Goal: Task Accomplishment & Management: Manage account settings

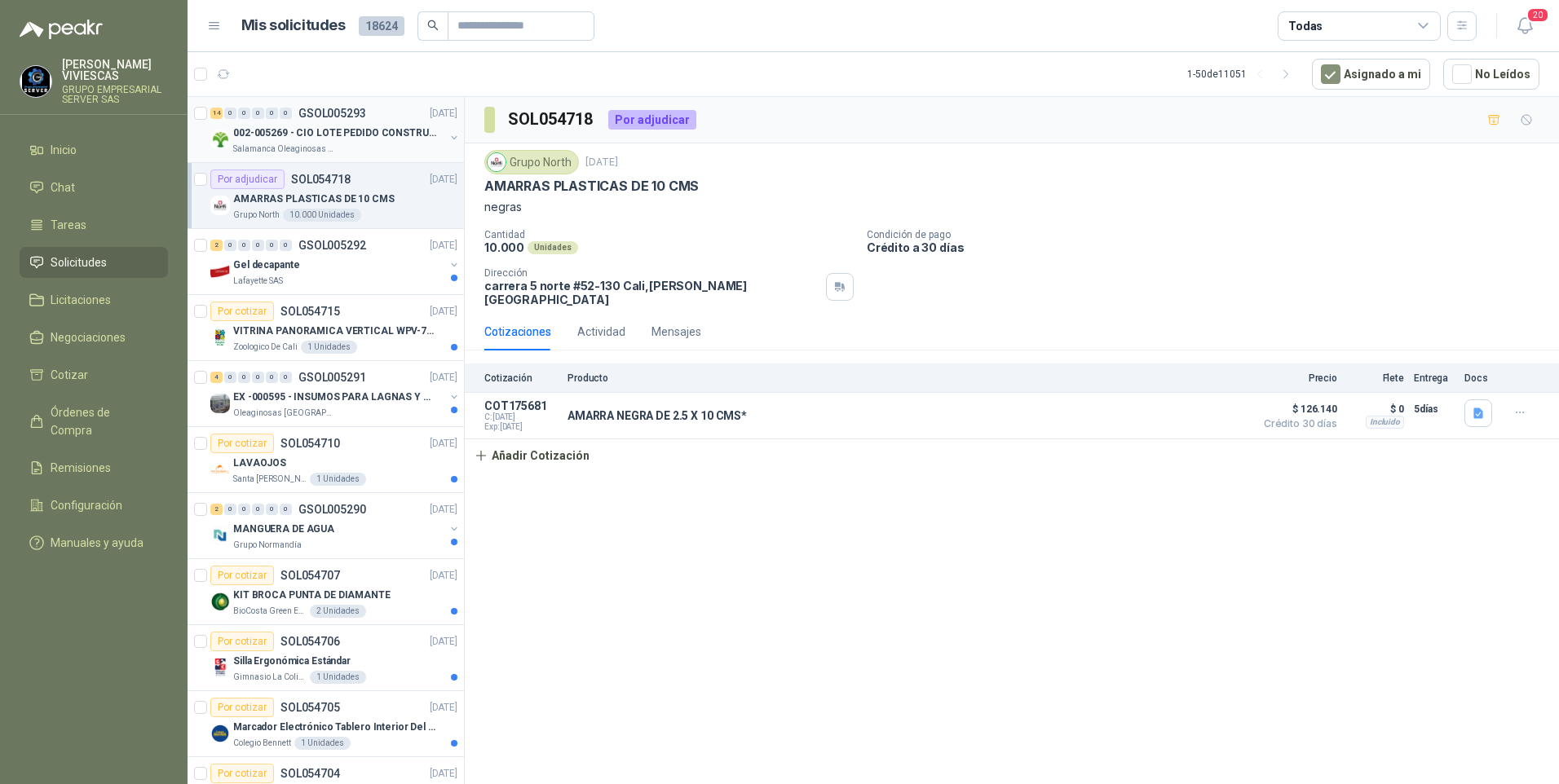
click at [280, 132] on p "002-005269 - CIO LOTE PEDIDO CONSTRUCCION" at bounding box center [334, 133] width 203 height 15
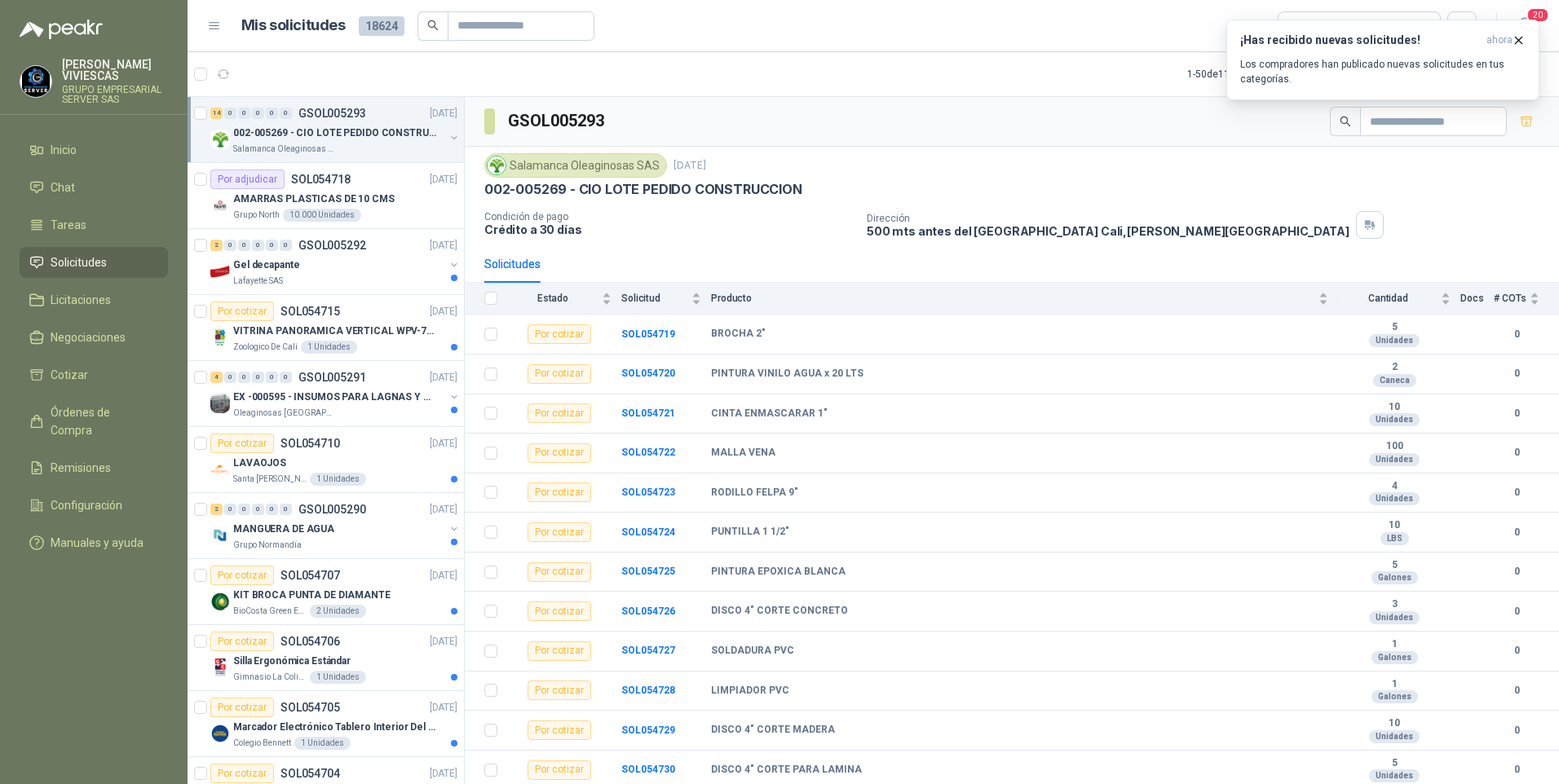
click at [87, 263] on span "Solicitudes" at bounding box center [79, 262] width 56 height 18
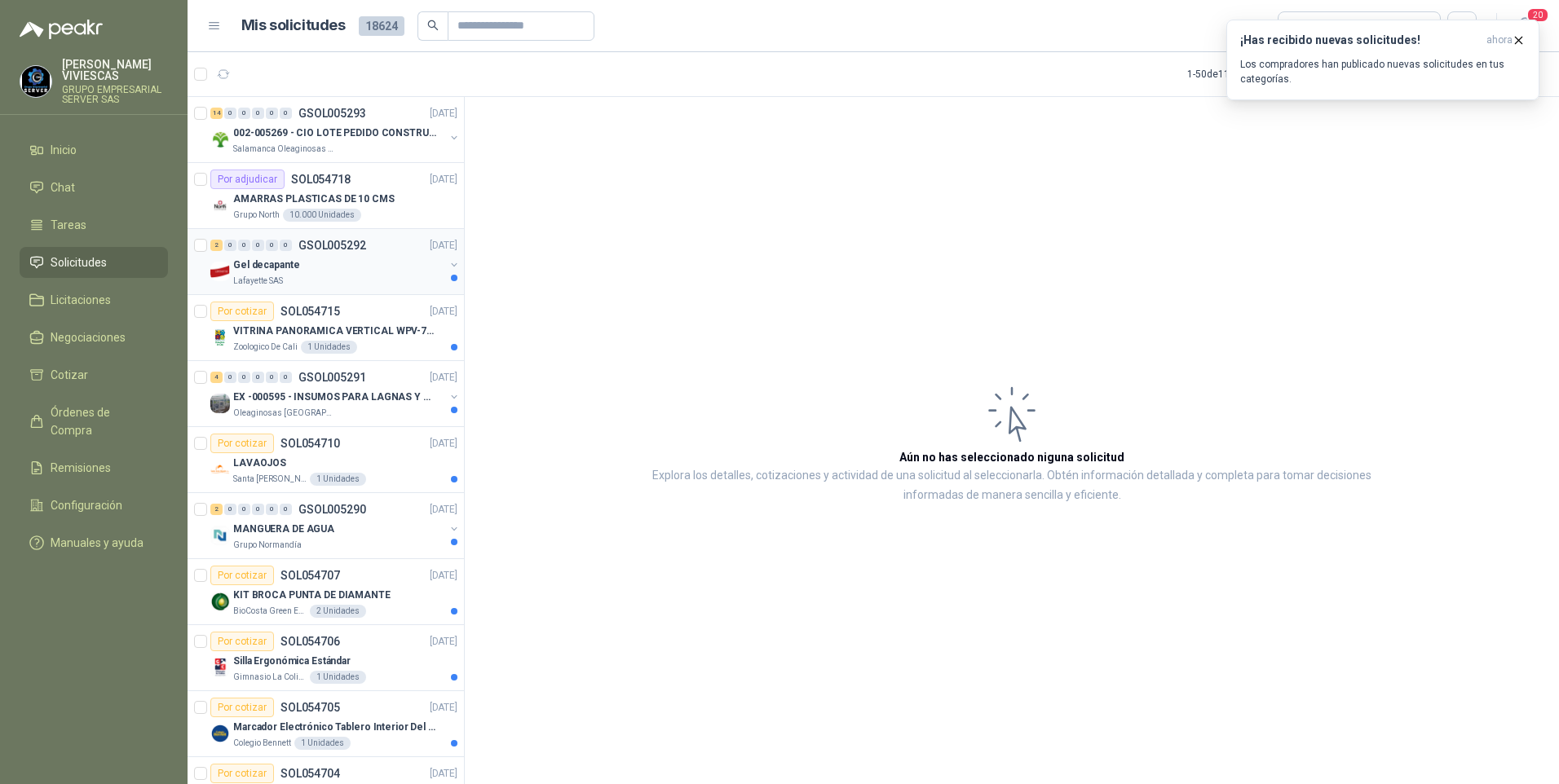
click at [305, 264] on div "Gel decapante" at bounding box center [339, 264] width 211 height 19
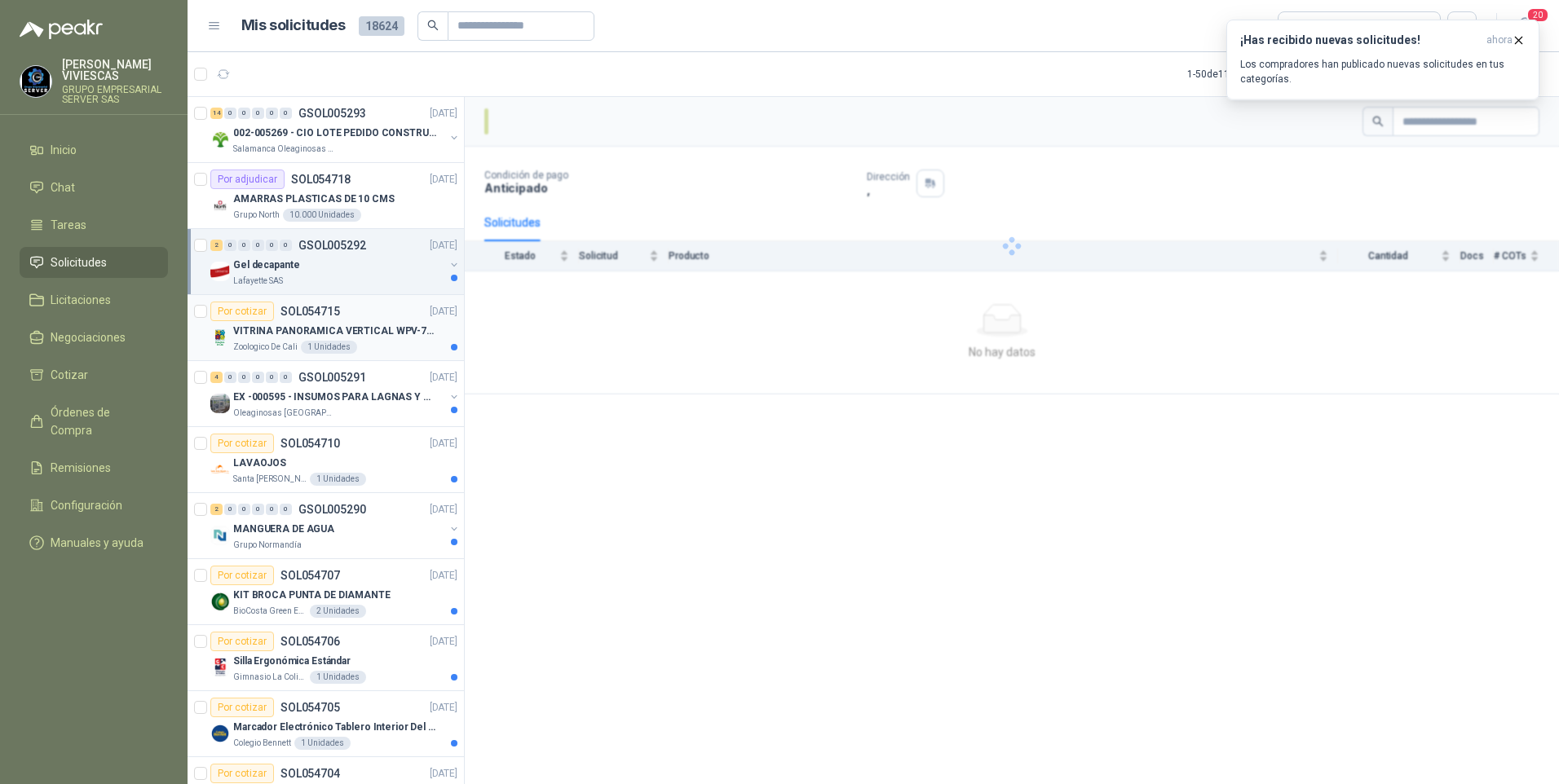
click at [269, 333] on p "VITRINA PANORAMICA VERTICAL WPV-700FA" at bounding box center [334, 331] width 203 height 15
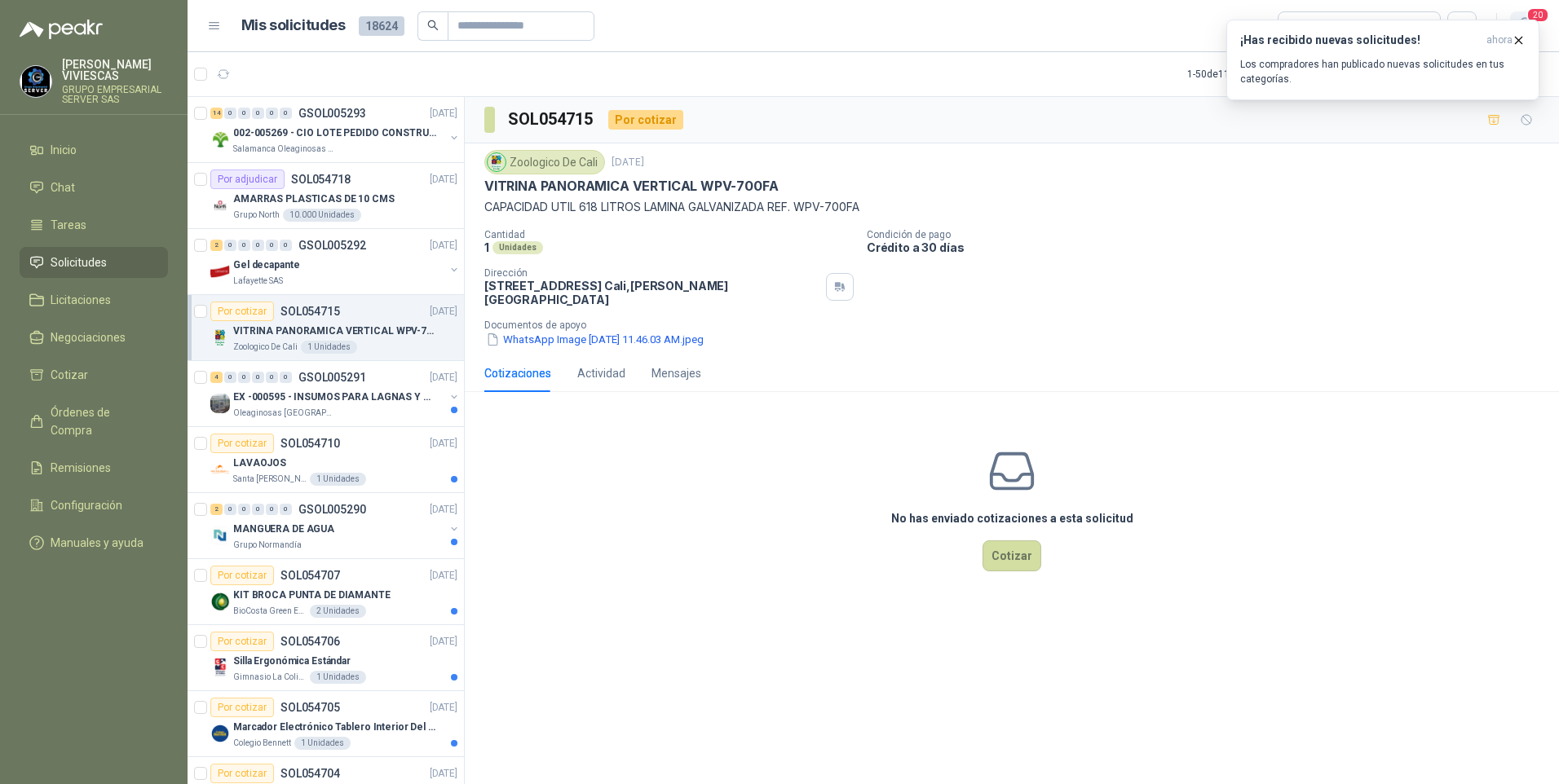
click at [1544, 19] on span "20" at bounding box center [1537, 15] width 23 height 15
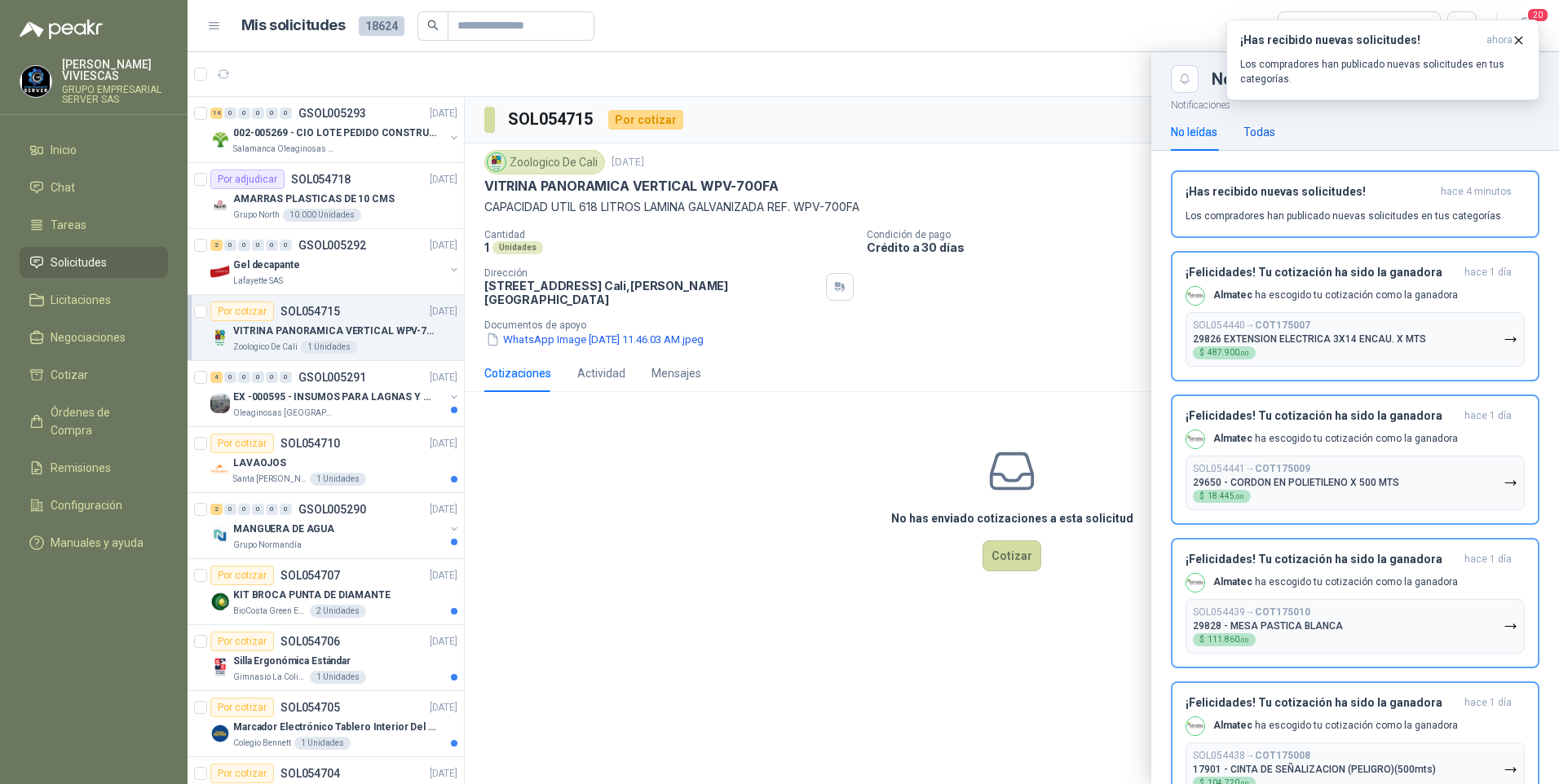
click at [1273, 127] on div "Todas" at bounding box center [1258, 132] width 32 height 18
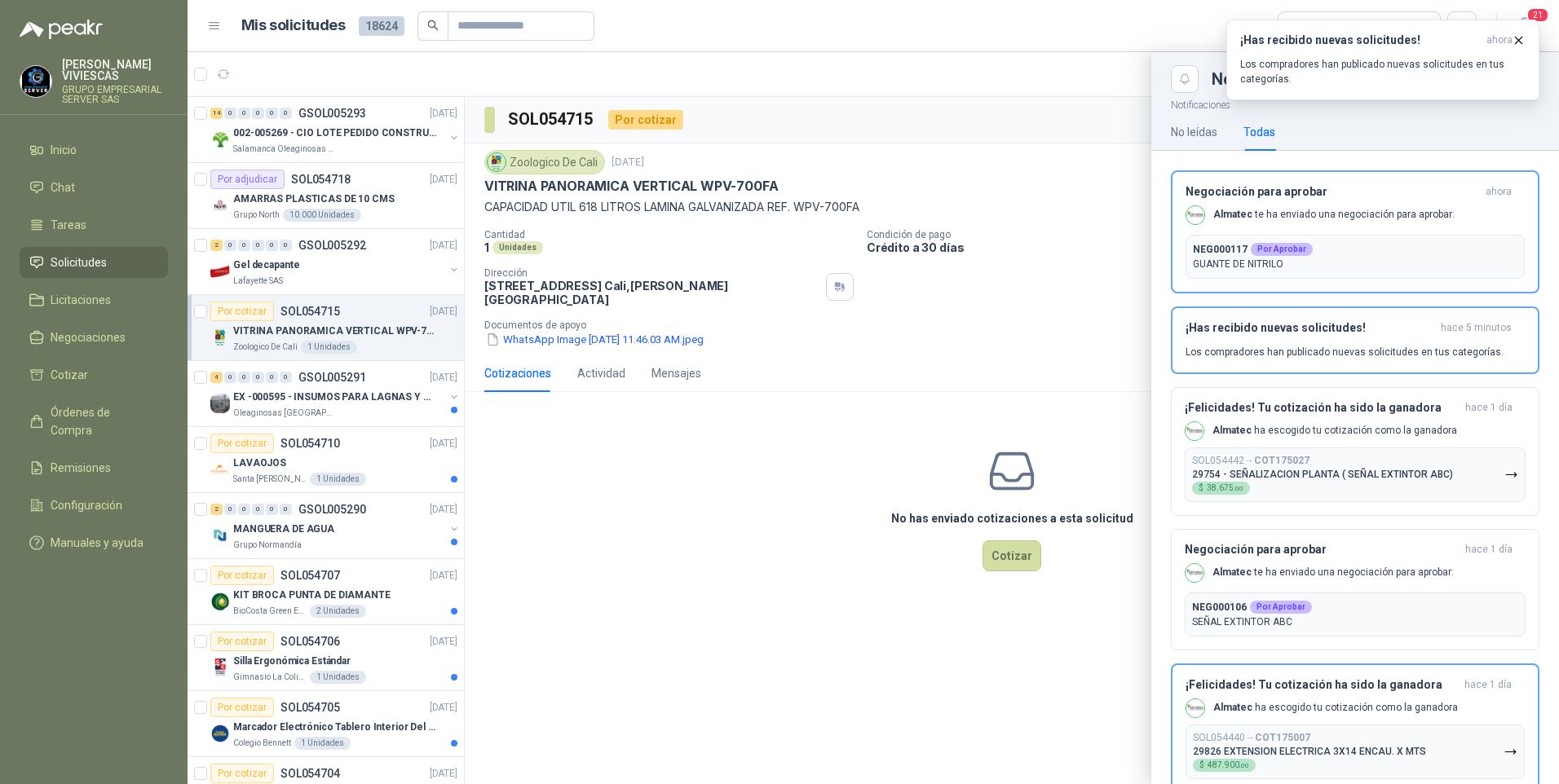
drag, startPoint x: 715, startPoint y: 455, endPoint x: 236, endPoint y: 12, distance: 652.4
click at [715, 445] on div at bounding box center [873, 418] width 1371 height 732
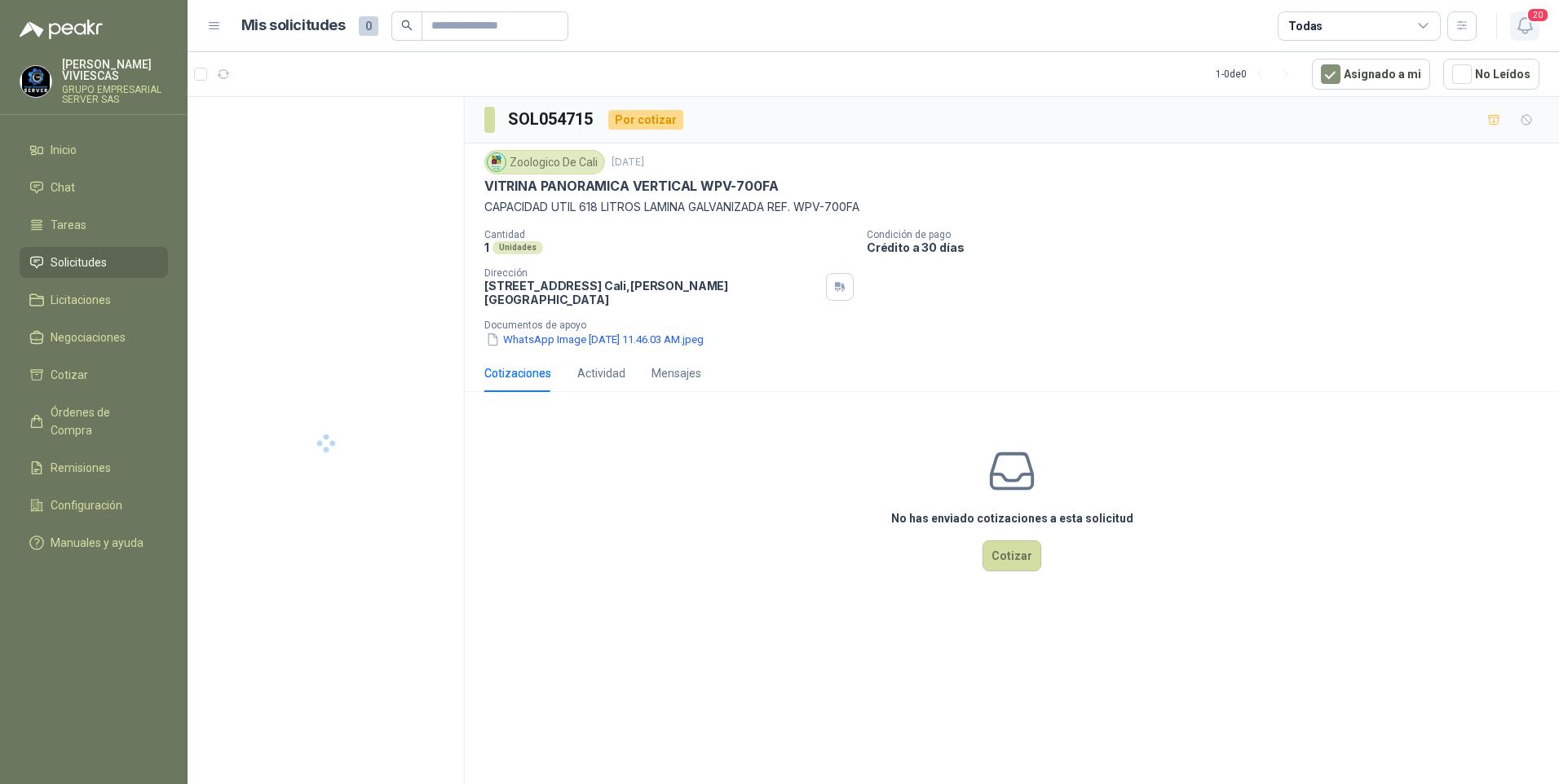
click at [1544, 15] on span "20" at bounding box center [1537, 15] width 23 height 15
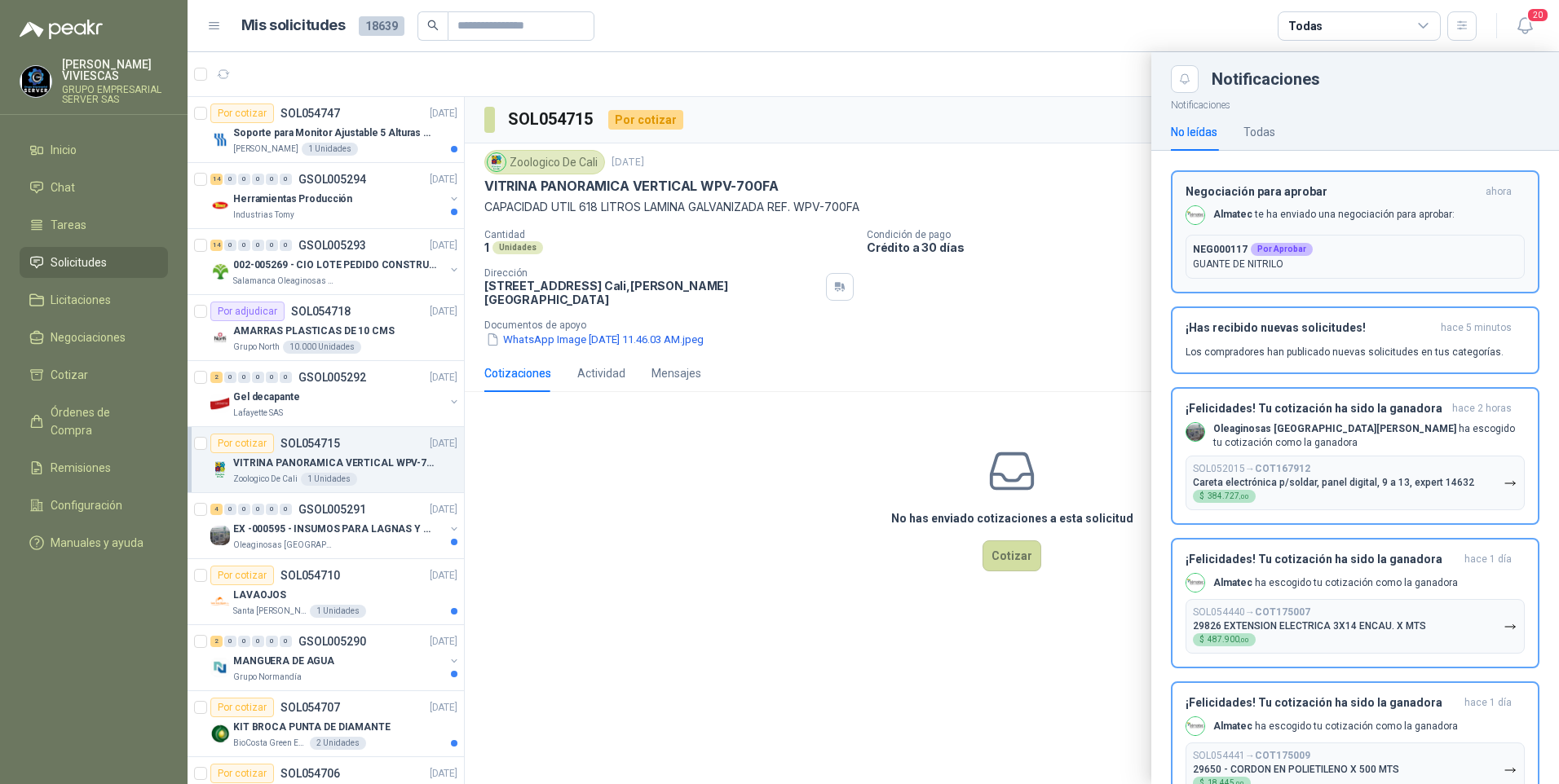
click at [1235, 247] on b "NEG000117" at bounding box center [1220, 249] width 55 height 15
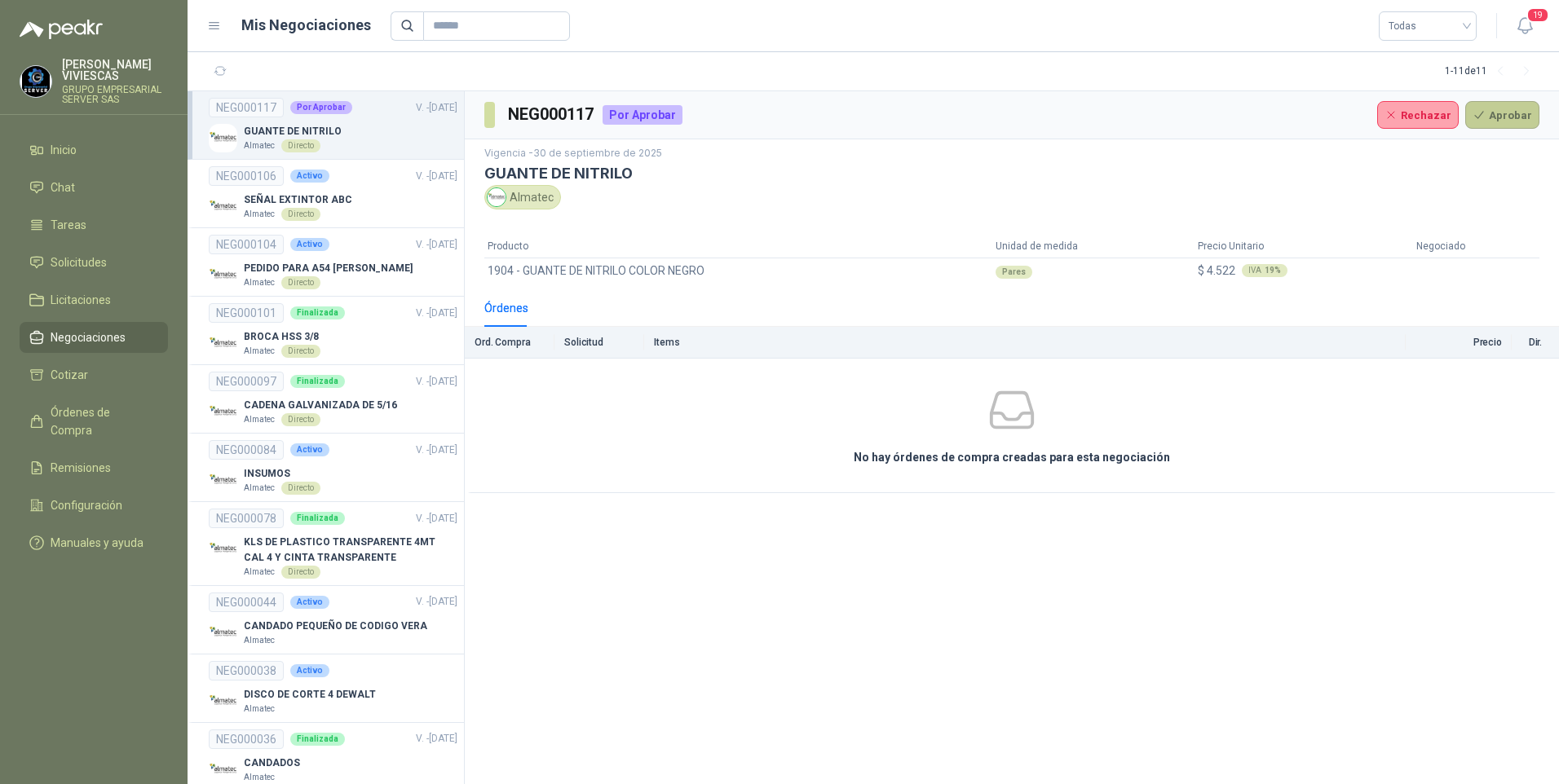
click at [1492, 107] on button "Aprobar" at bounding box center [1502, 115] width 74 height 27
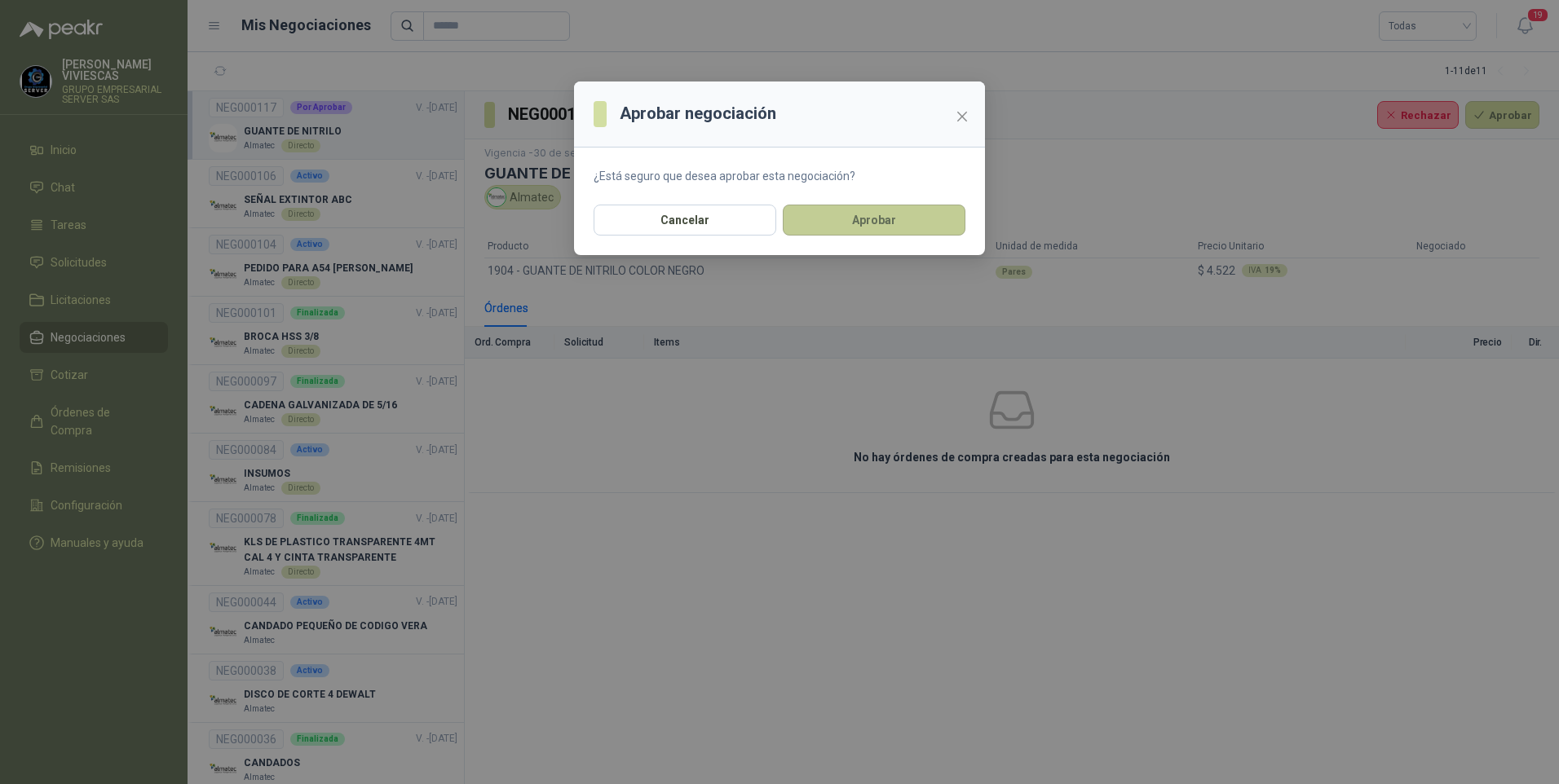
click at [896, 222] on button "Aprobar" at bounding box center [873, 220] width 183 height 31
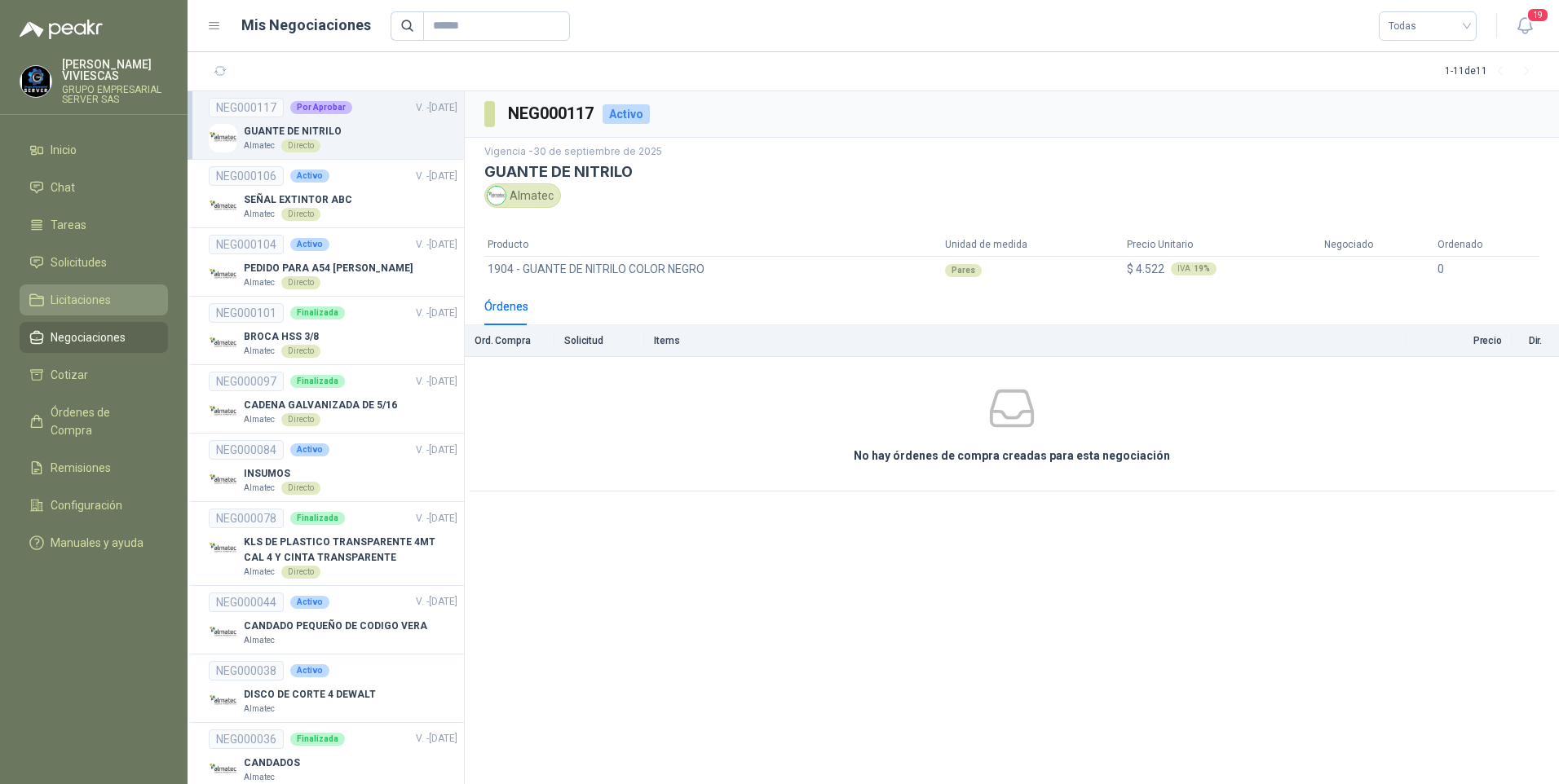
drag, startPoint x: 67, startPoint y: 304, endPoint x: 66, endPoint y: 295, distance: 9.1
click at [67, 304] on span "Licitaciones" at bounding box center [81, 300] width 60 height 18
click at [65, 253] on link "Solicitudes" at bounding box center [93, 262] width 148 height 31
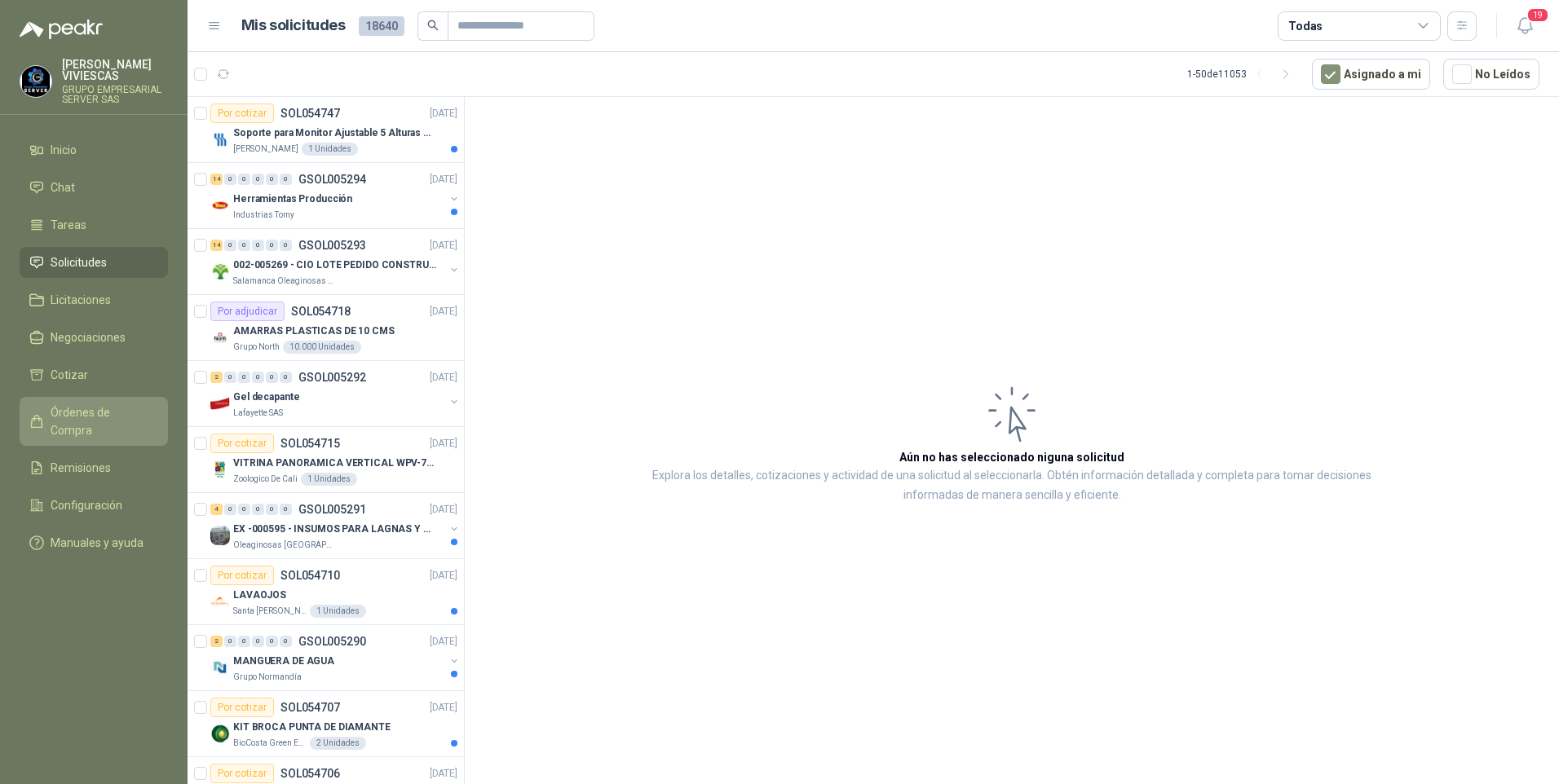
click at [116, 425] on link "Órdenes de Compra" at bounding box center [93, 422] width 148 height 49
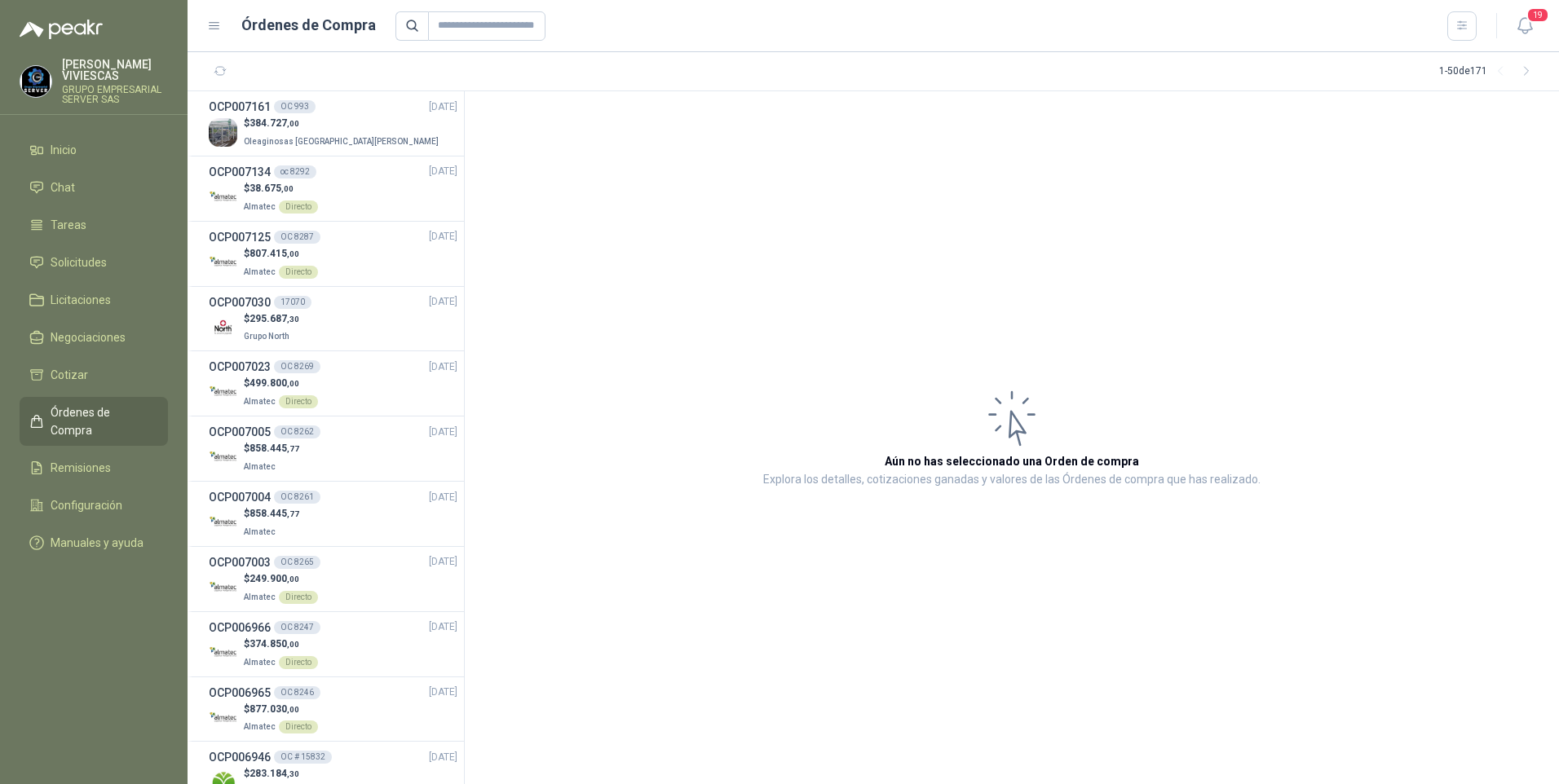
click at [82, 409] on span "Órdenes de Compra" at bounding box center [102, 421] width 102 height 36
click at [73, 410] on span "Órdenes de Compra" at bounding box center [102, 421] width 102 height 36
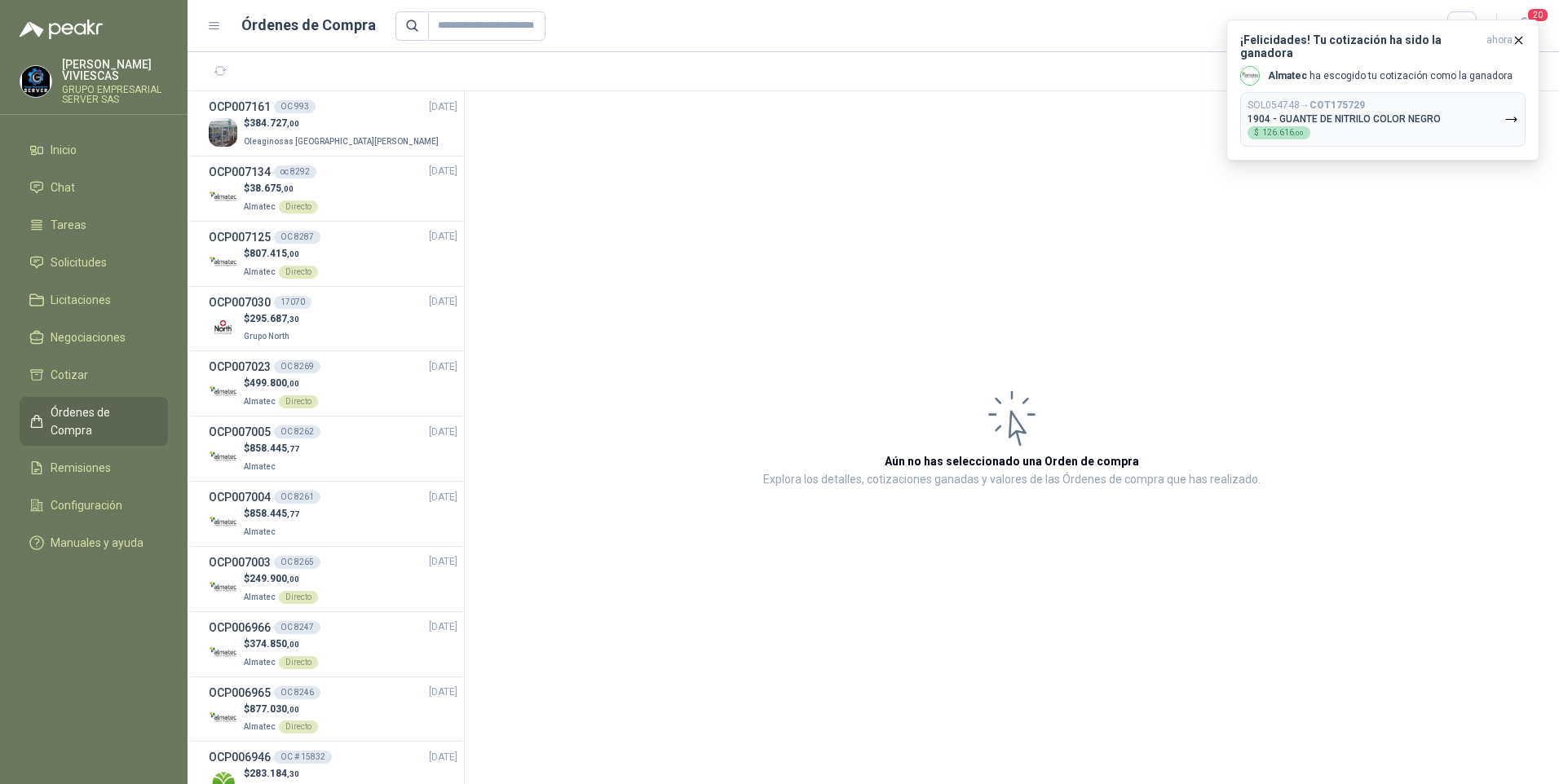
click at [105, 421] on span "Órdenes de Compra" at bounding box center [102, 421] width 102 height 36
click at [1391, 99] on div "SOL054748 → COT175729 1904 - GUANTE DE NITRILO COLOR NEGRO $ 126.616 ,00" at bounding box center [1344, 119] width 193 height 40
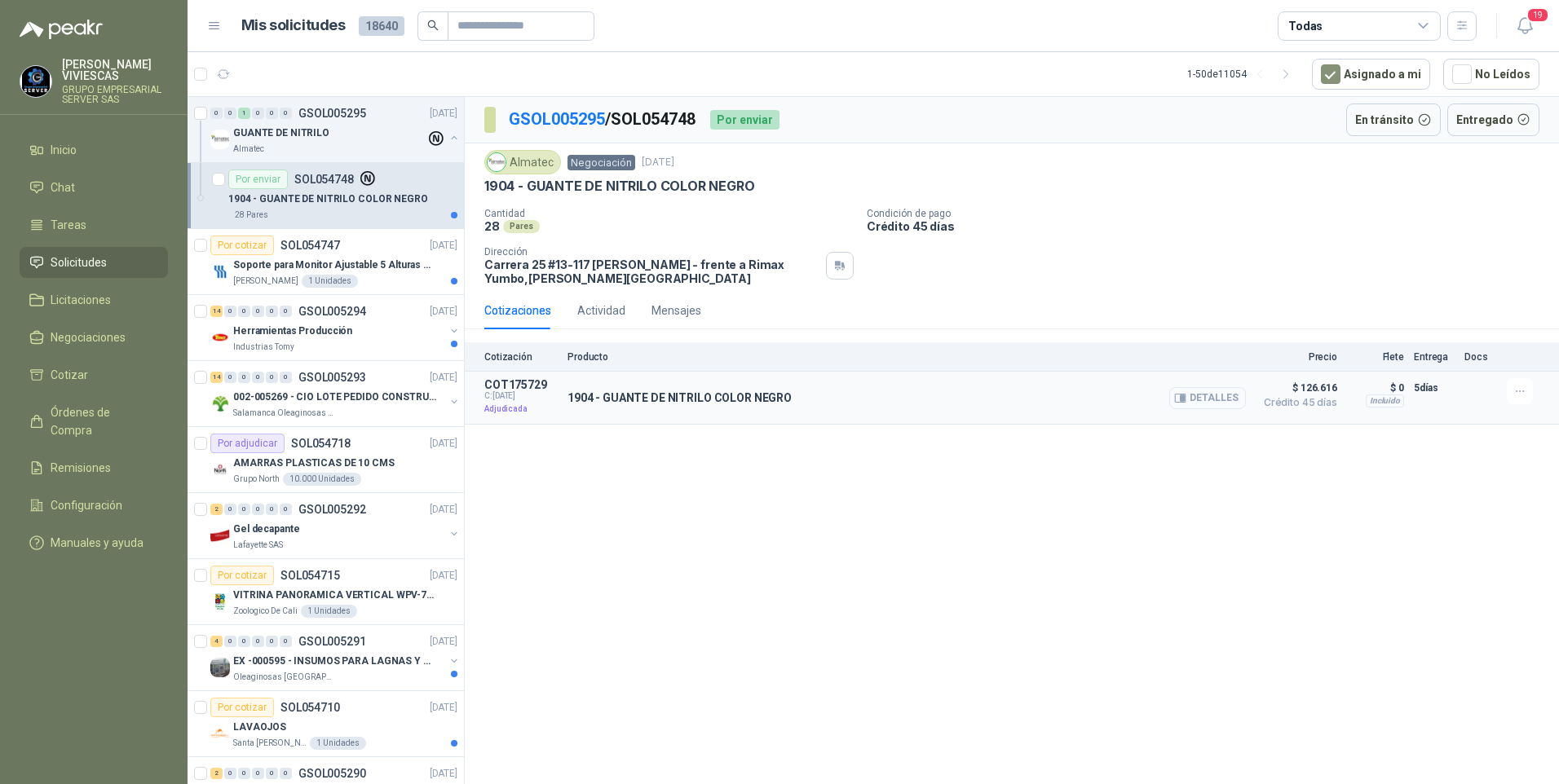
click at [1202, 395] on button "Detalles" at bounding box center [1207, 398] width 76 height 22
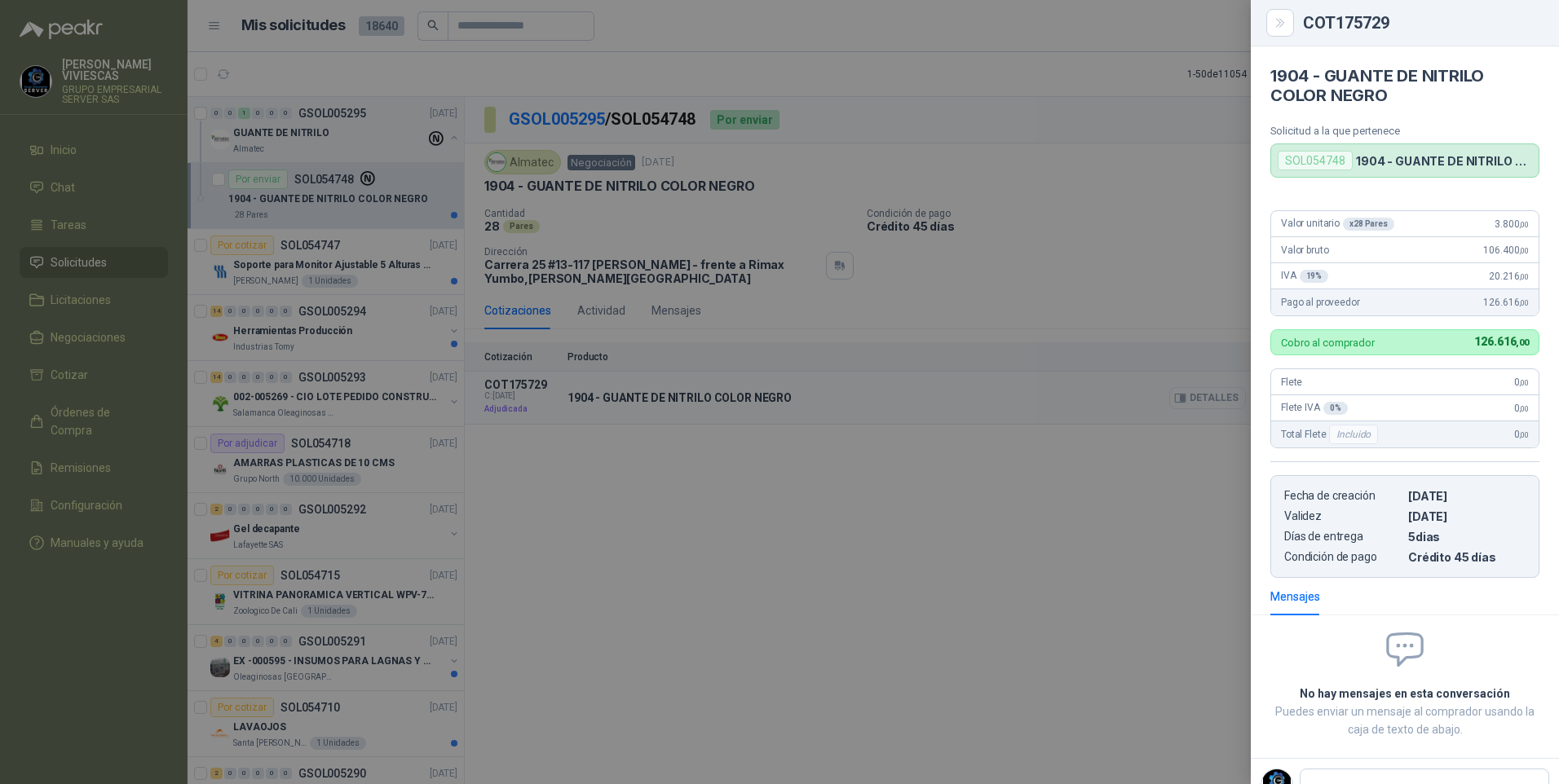
scroll to position [5, 0]
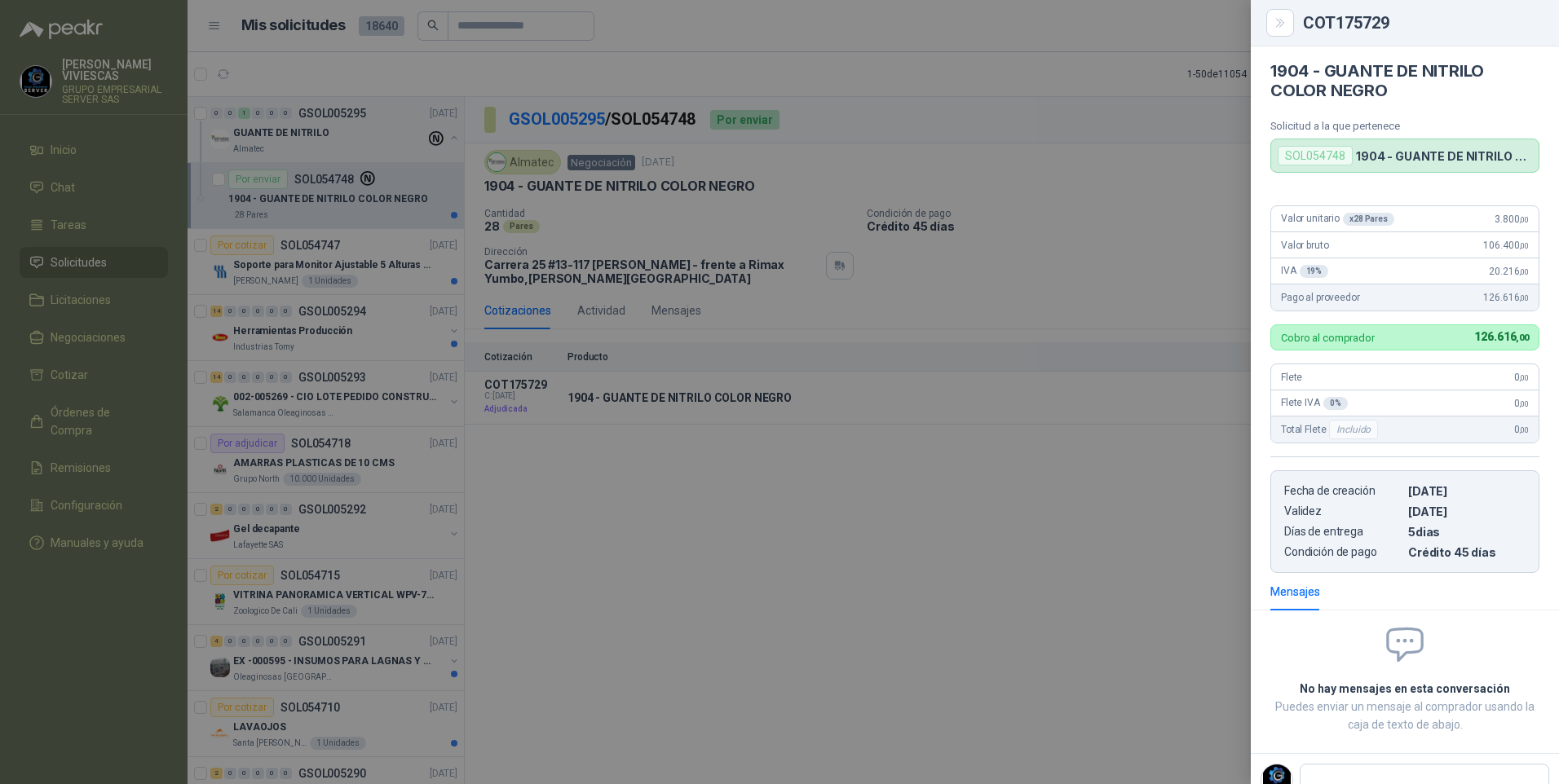
click at [895, 557] on div at bounding box center [780, 392] width 1559 height 784
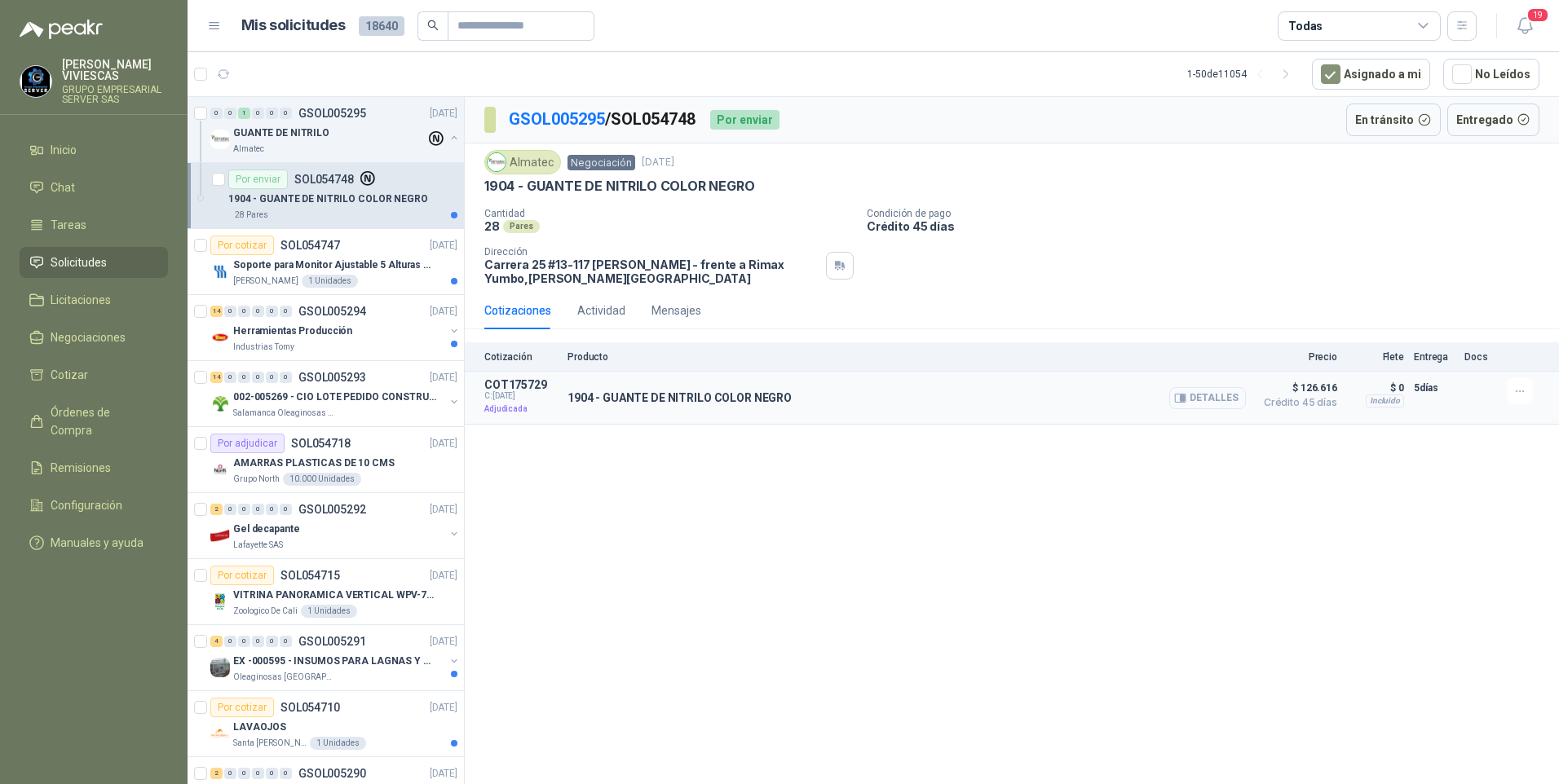
click at [1209, 394] on button "Detalles" at bounding box center [1207, 398] width 76 height 22
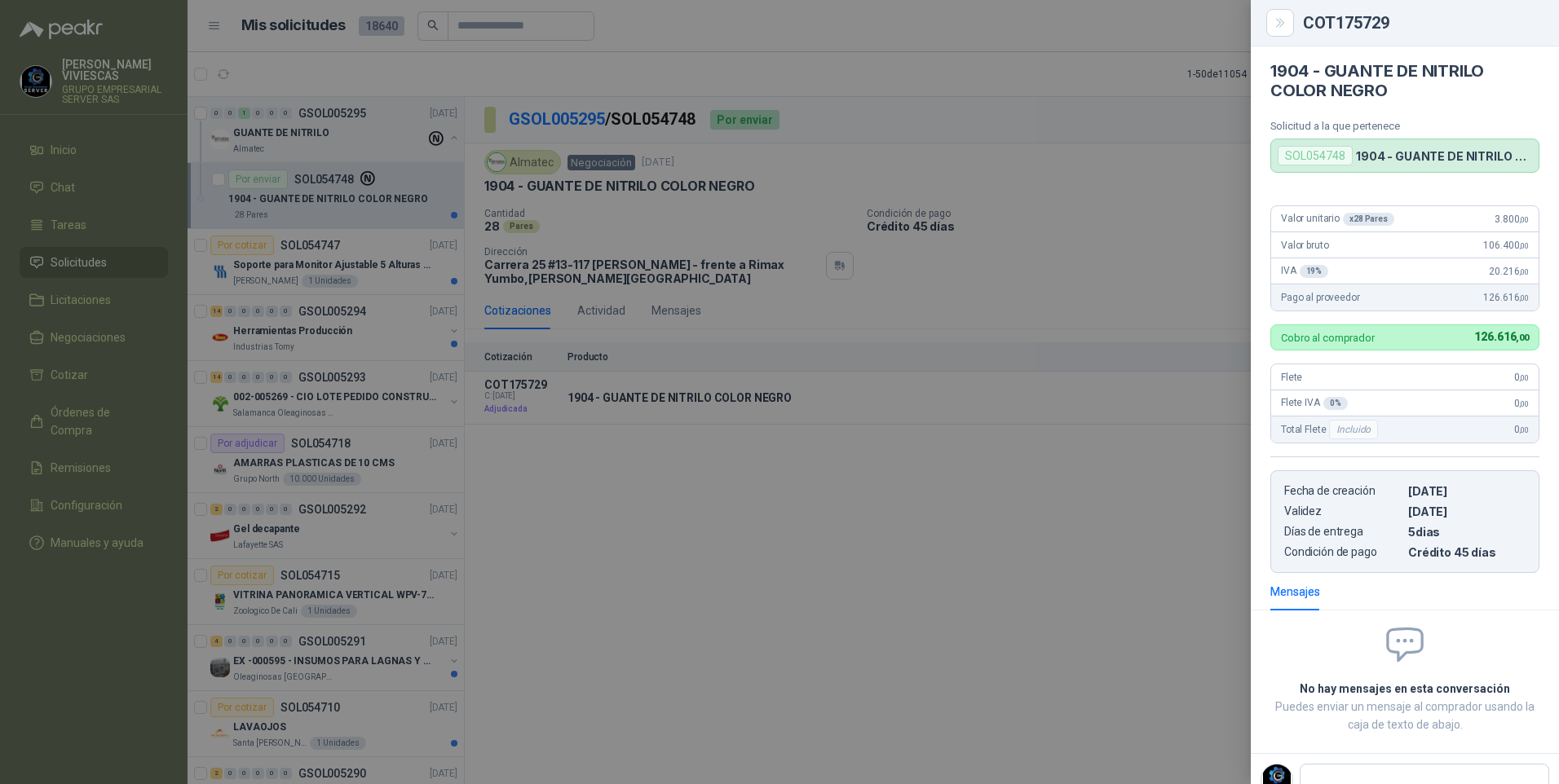
drag, startPoint x: 1133, startPoint y: 554, endPoint x: 1143, endPoint y: 543, distance: 14.9
click at [1133, 552] on div at bounding box center [780, 392] width 1559 height 784
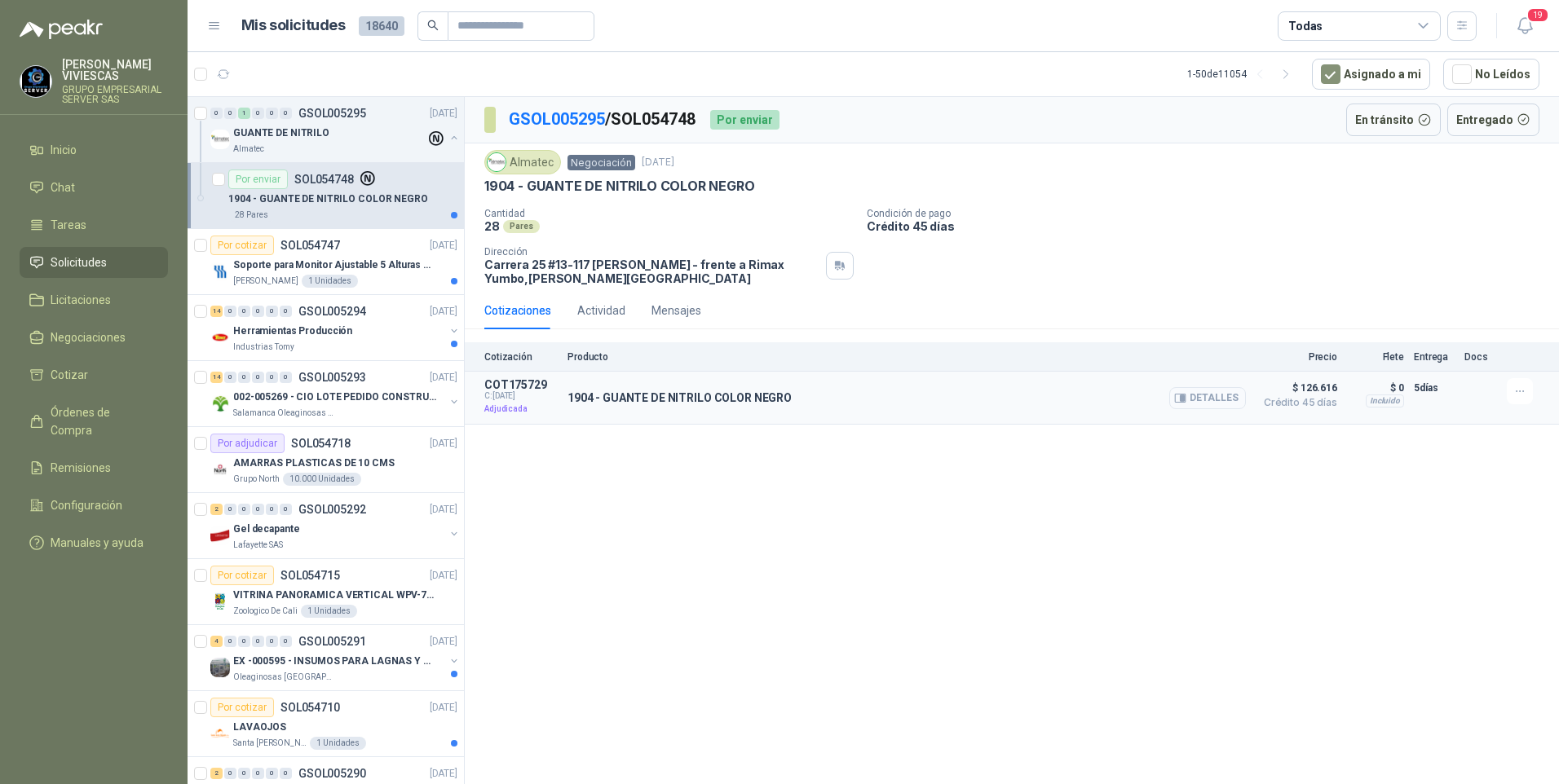
click at [1225, 409] on button "Detalles" at bounding box center [1207, 398] width 76 height 22
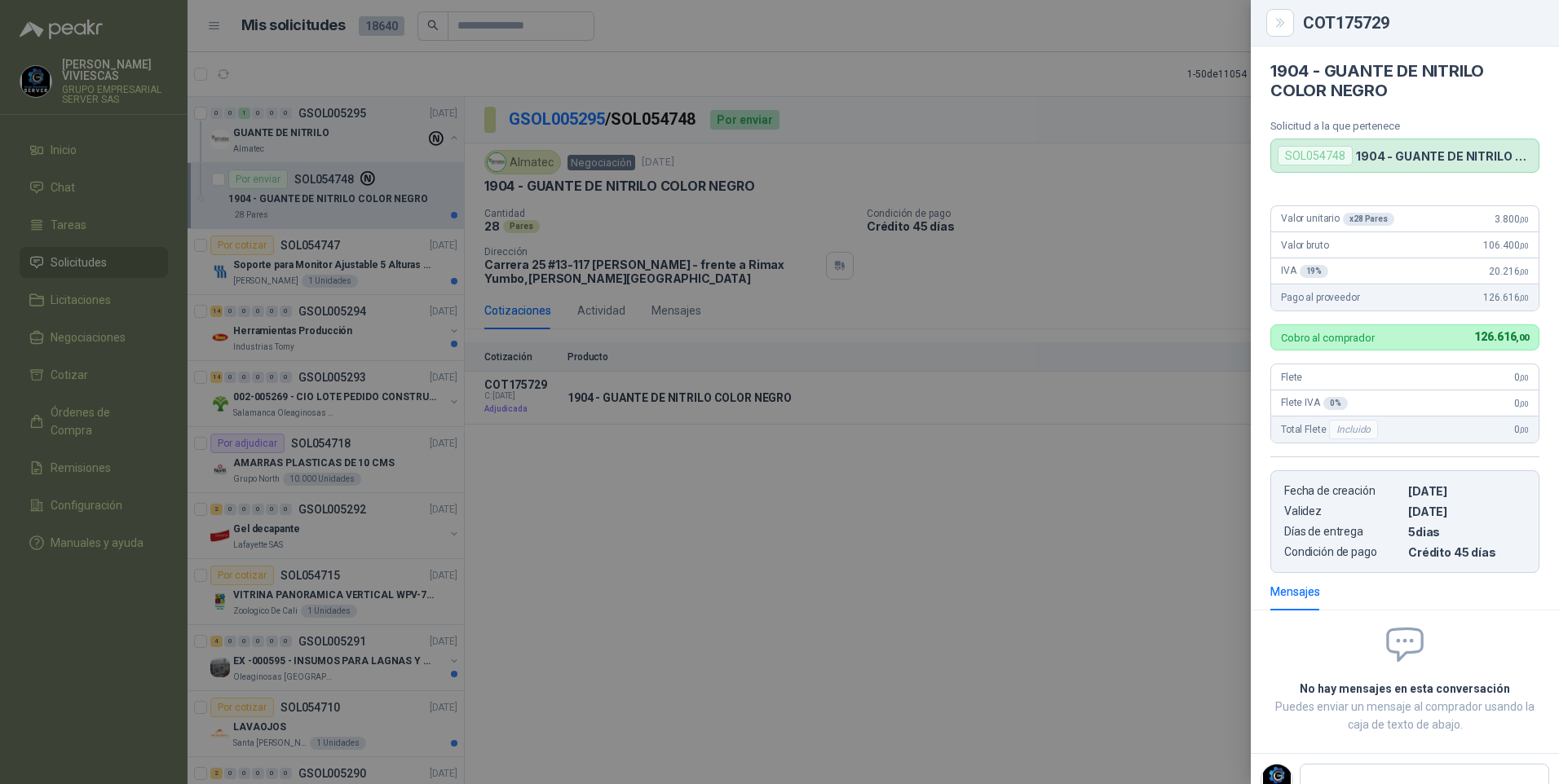
drag, startPoint x: 970, startPoint y: 425, endPoint x: 1071, endPoint y: 381, distance: 110.2
click at [997, 414] on div at bounding box center [780, 392] width 1559 height 784
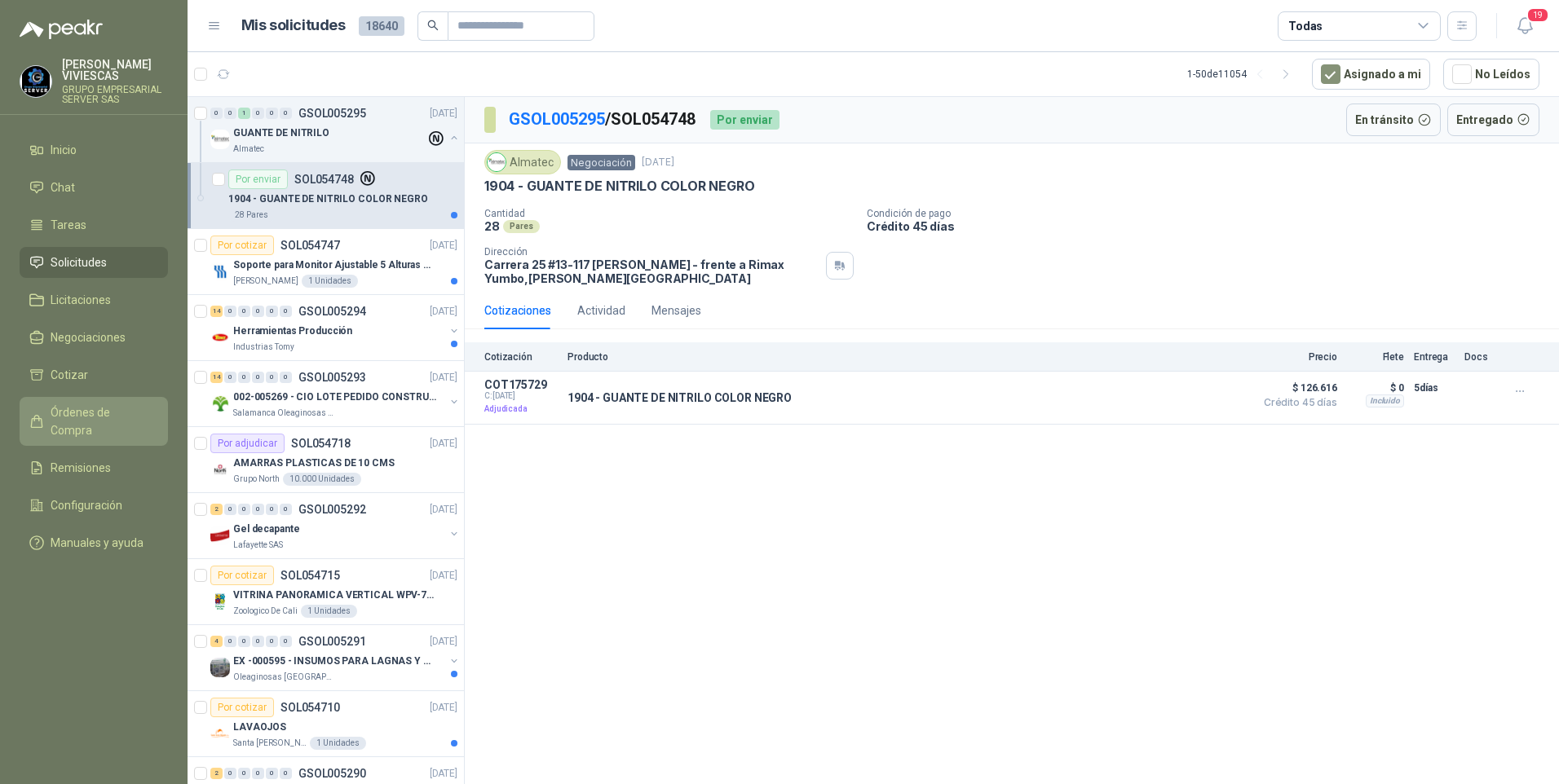
click at [81, 404] on span "Órdenes de Compra" at bounding box center [102, 421] width 102 height 36
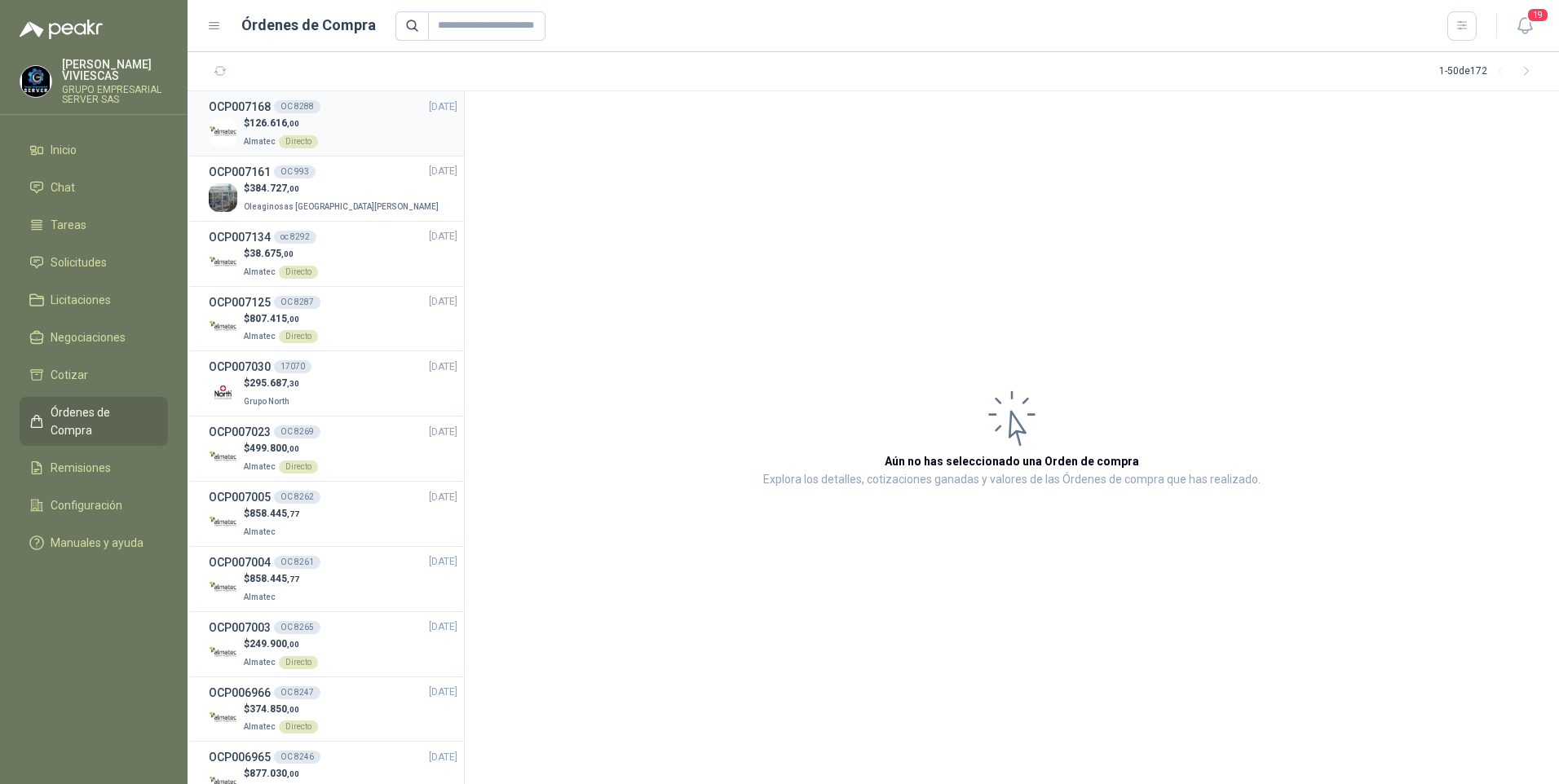
click at [237, 123] on div "$ 126.616 ,00 Almatec Directo" at bounding box center [332, 132] width 249 height 34
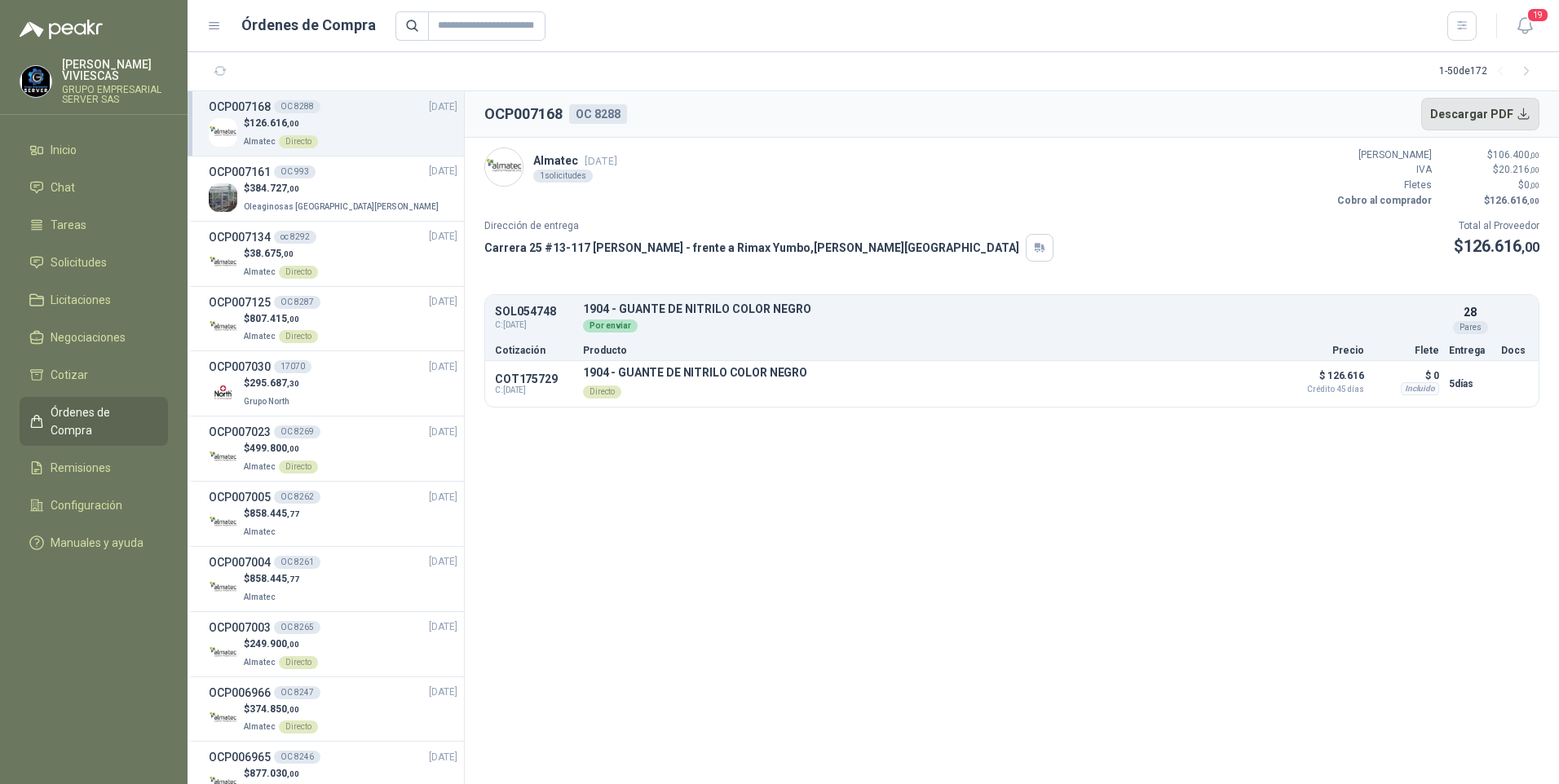
click at [1503, 121] on button "Descargar PDF" at bounding box center [1481, 114] width 119 height 33
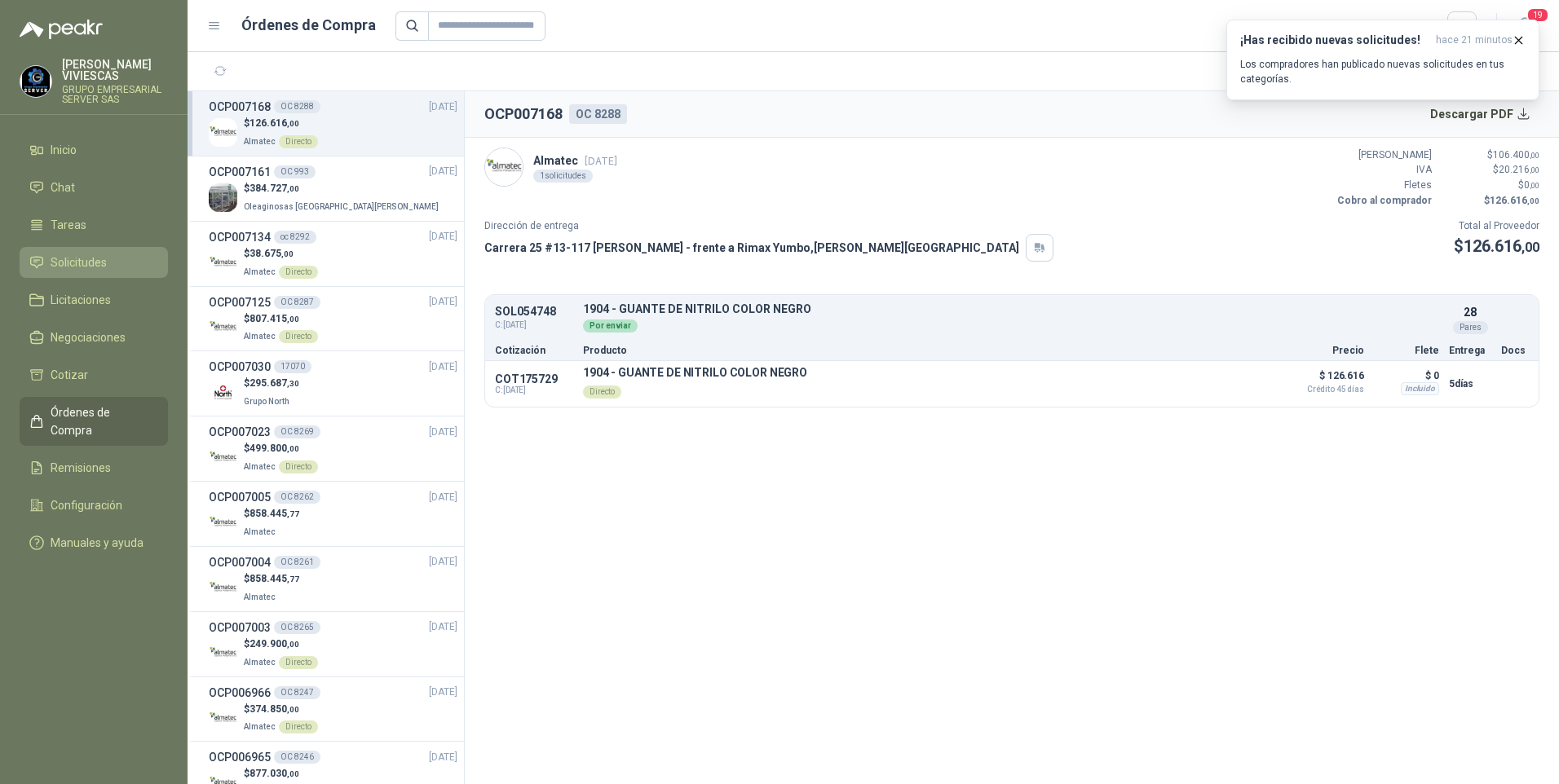
click at [97, 258] on span "Solicitudes" at bounding box center [79, 262] width 56 height 18
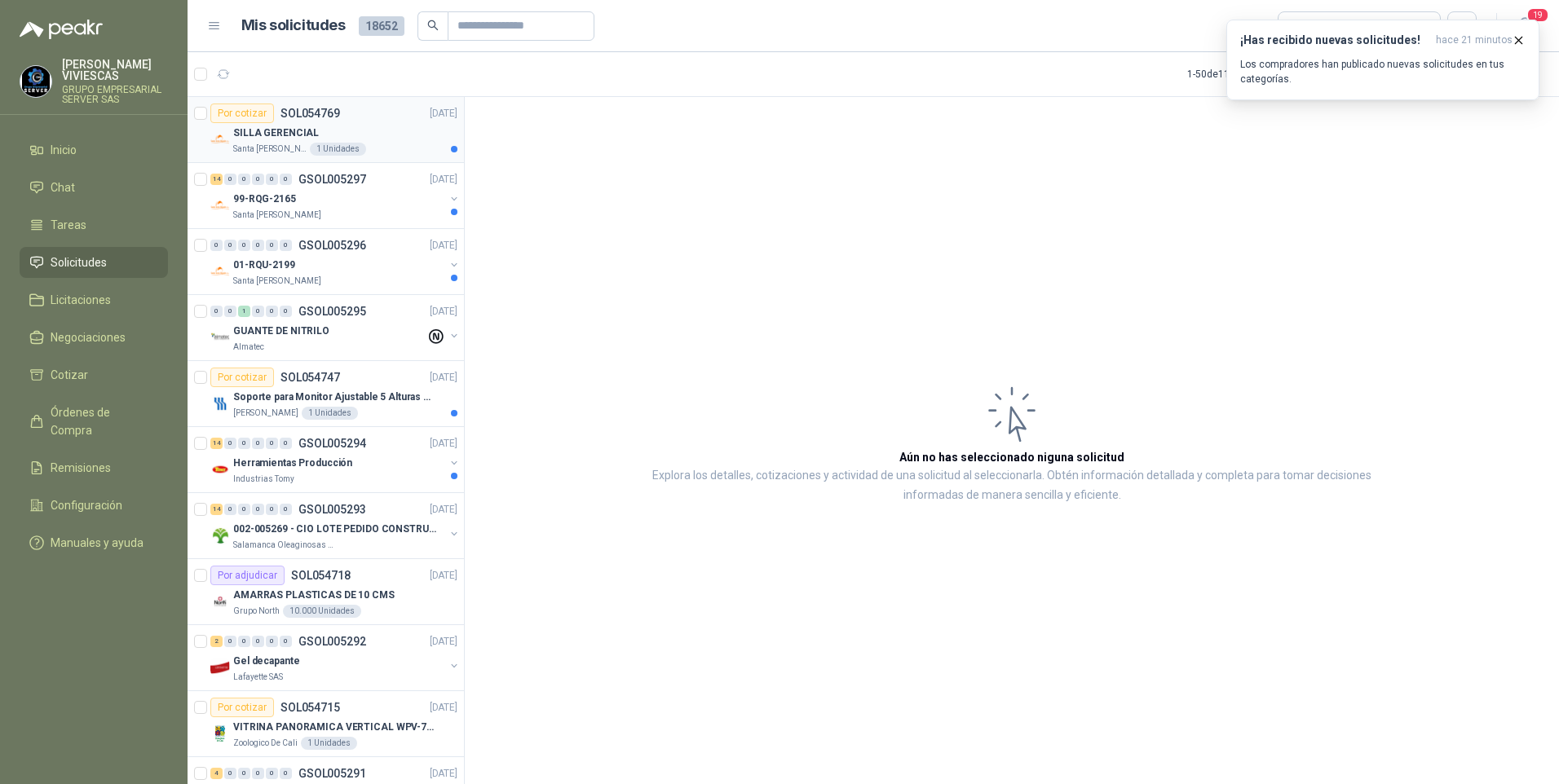
click at [274, 135] on p "SILLA GERENCIAL" at bounding box center [276, 133] width 86 height 15
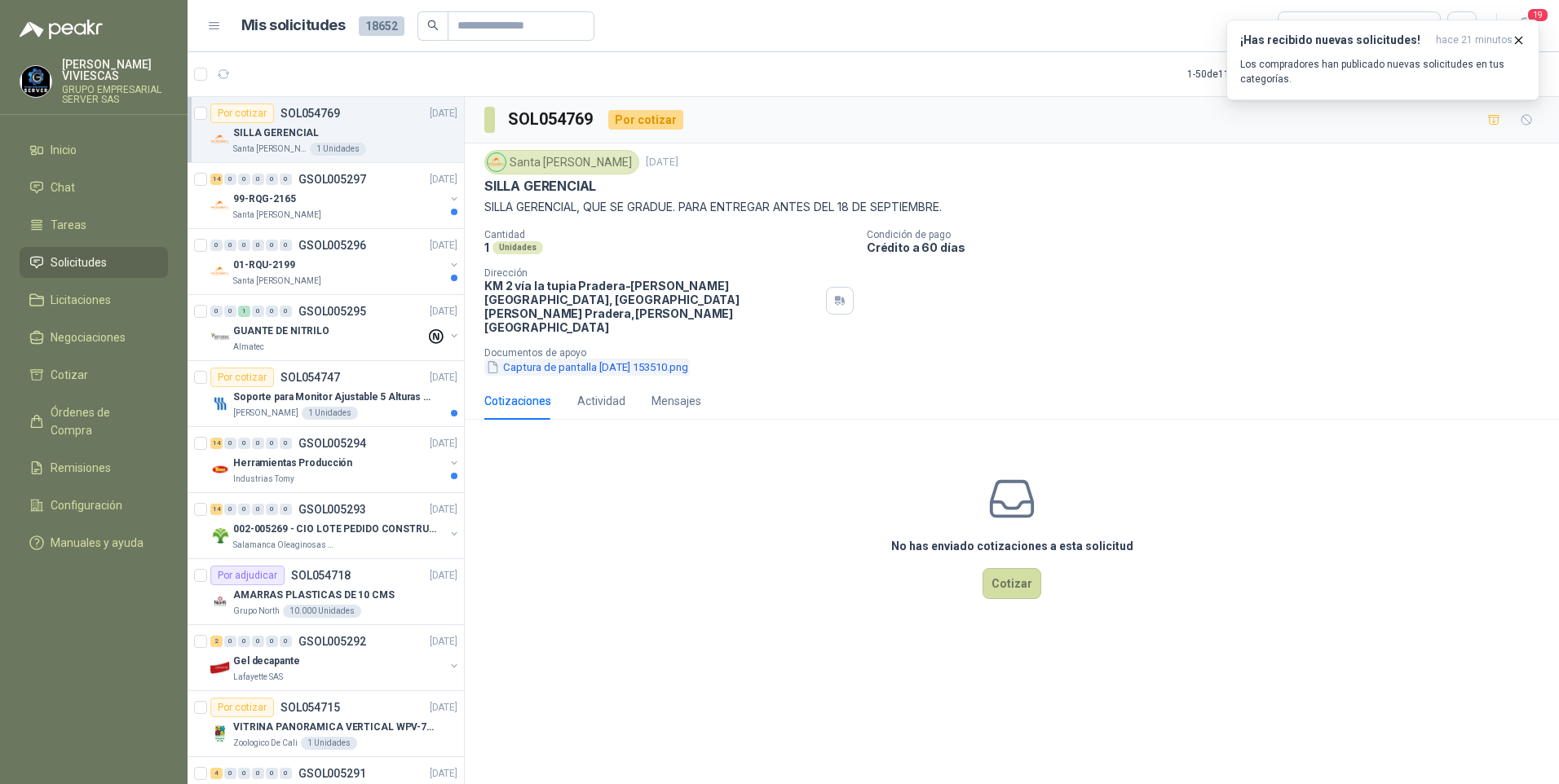
click at [556, 359] on button "Captura de pantalla [DATE] 153510.png" at bounding box center [587, 367] width 206 height 17
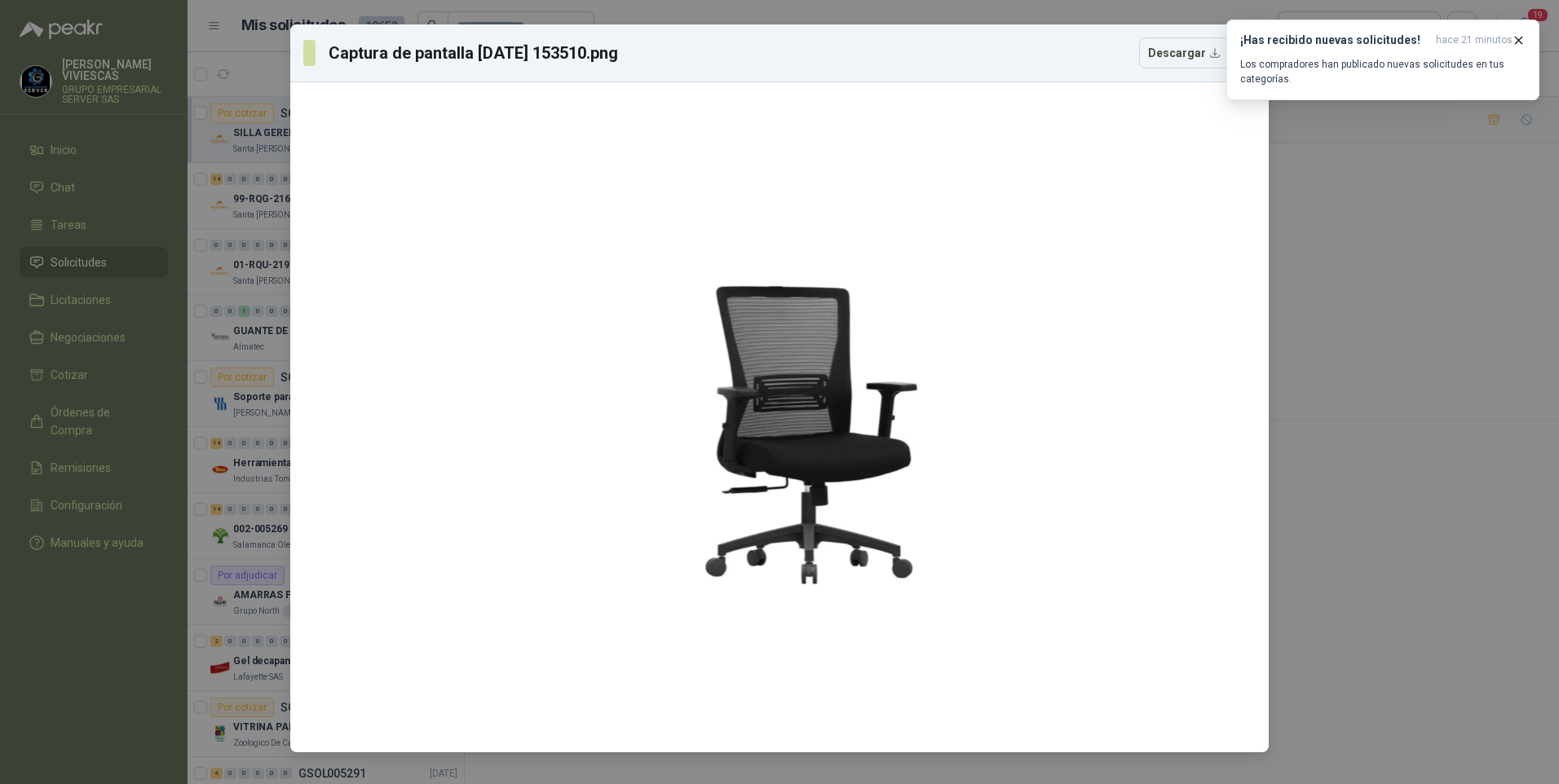
click at [1416, 505] on div "Captura de pantalla [DATE] 153510.png Descargar" at bounding box center [780, 392] width 1559 height 784
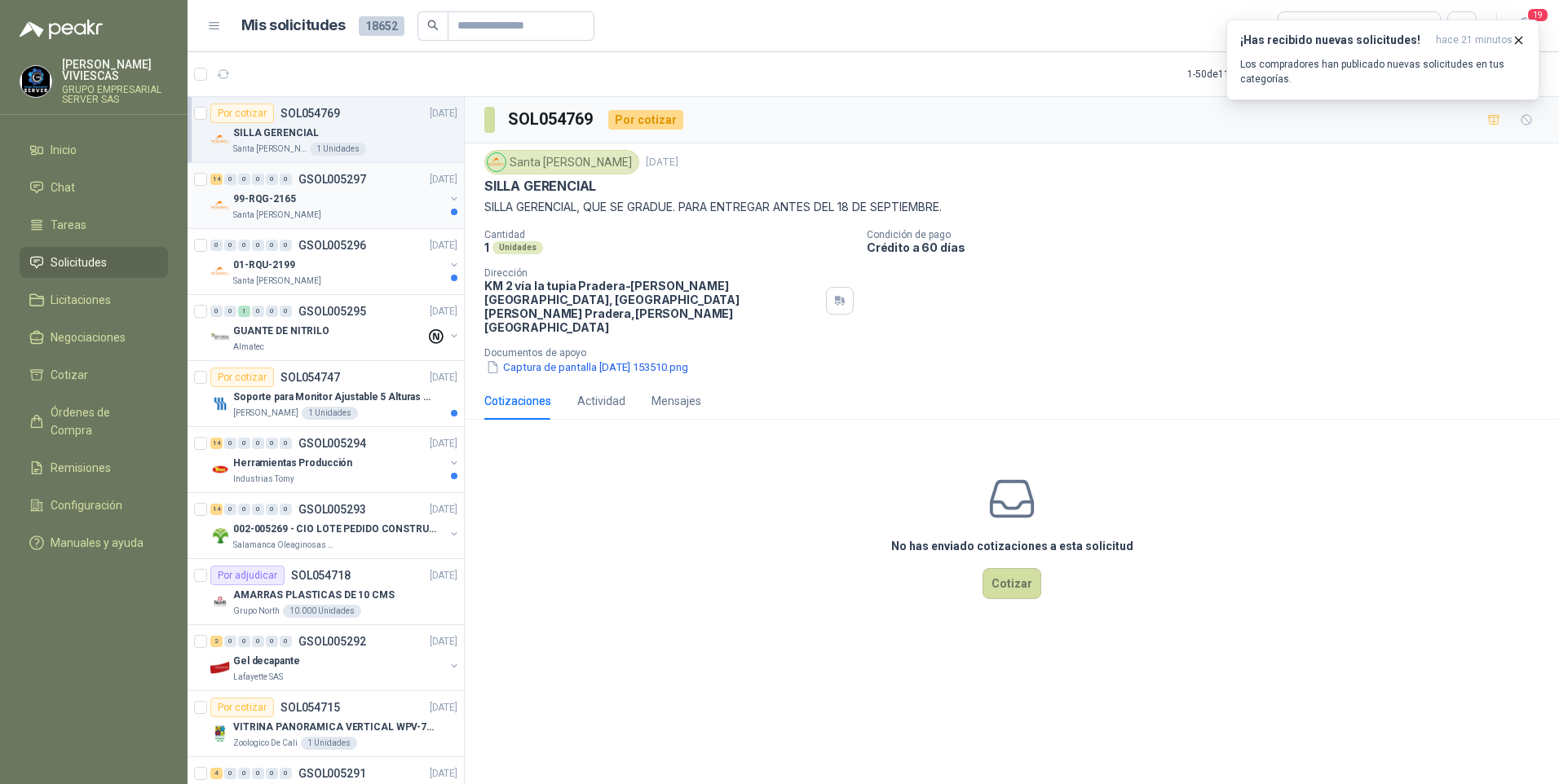
click at [261, 199] on p "99-RQG-2165" at bounding box center [264, 199] width 63 height 15
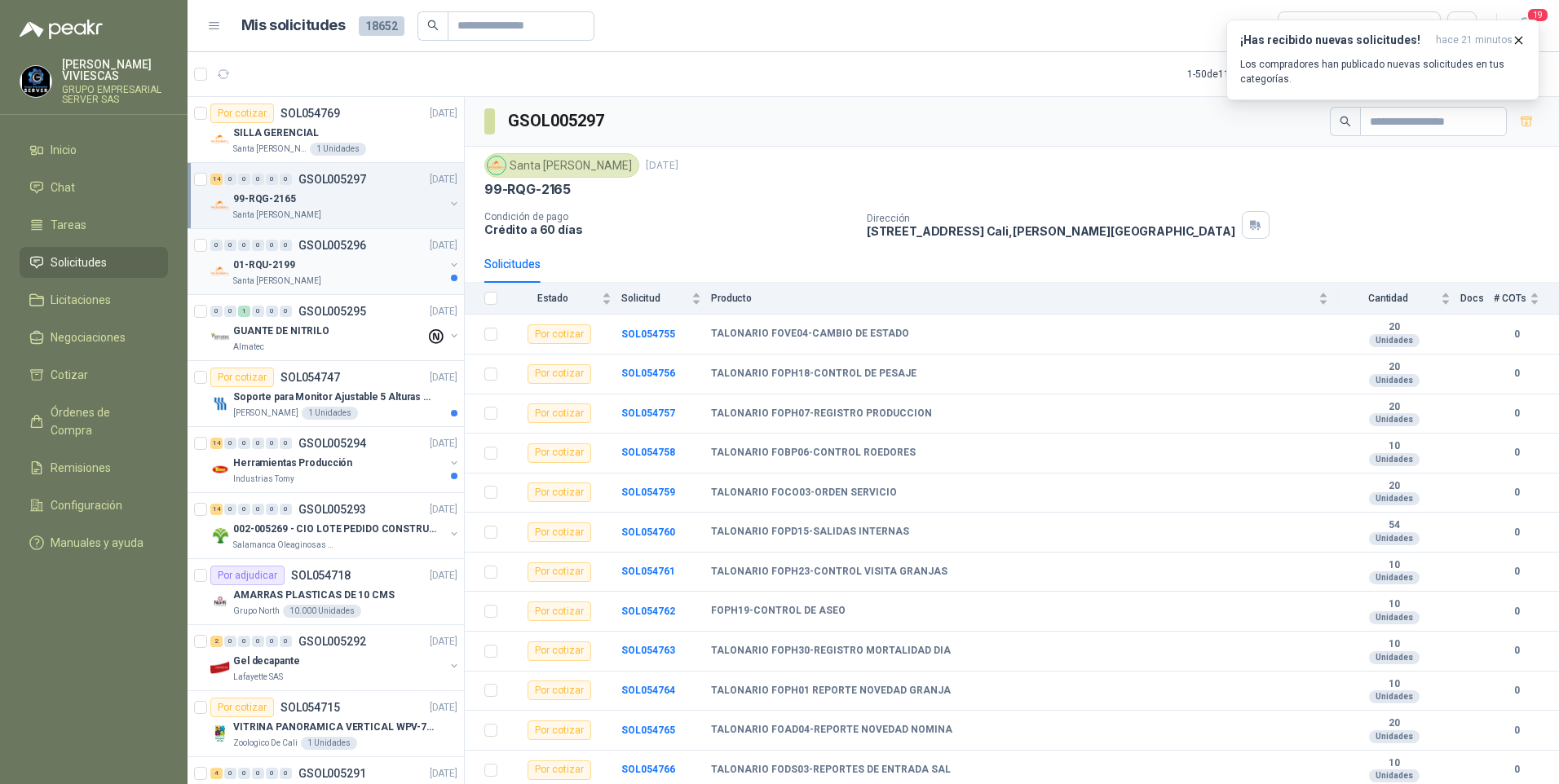
click at [265, 266] on p "01-RQU-2199" at bounding box center [264, 265] width 62 height 15
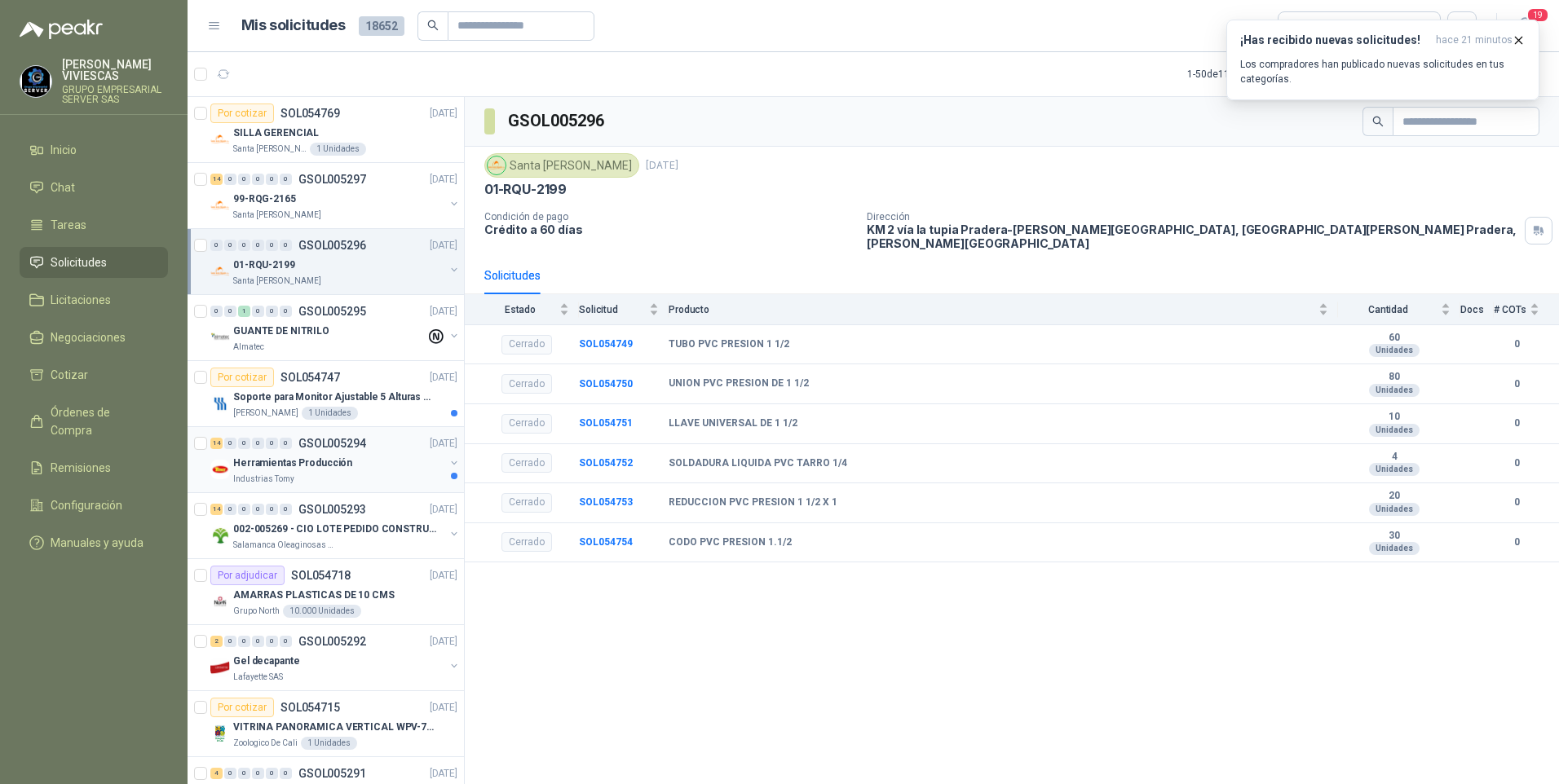
click at [285, 455] on p "Herramientas Producción" at bounding box center [292, 463] width 119 height 15
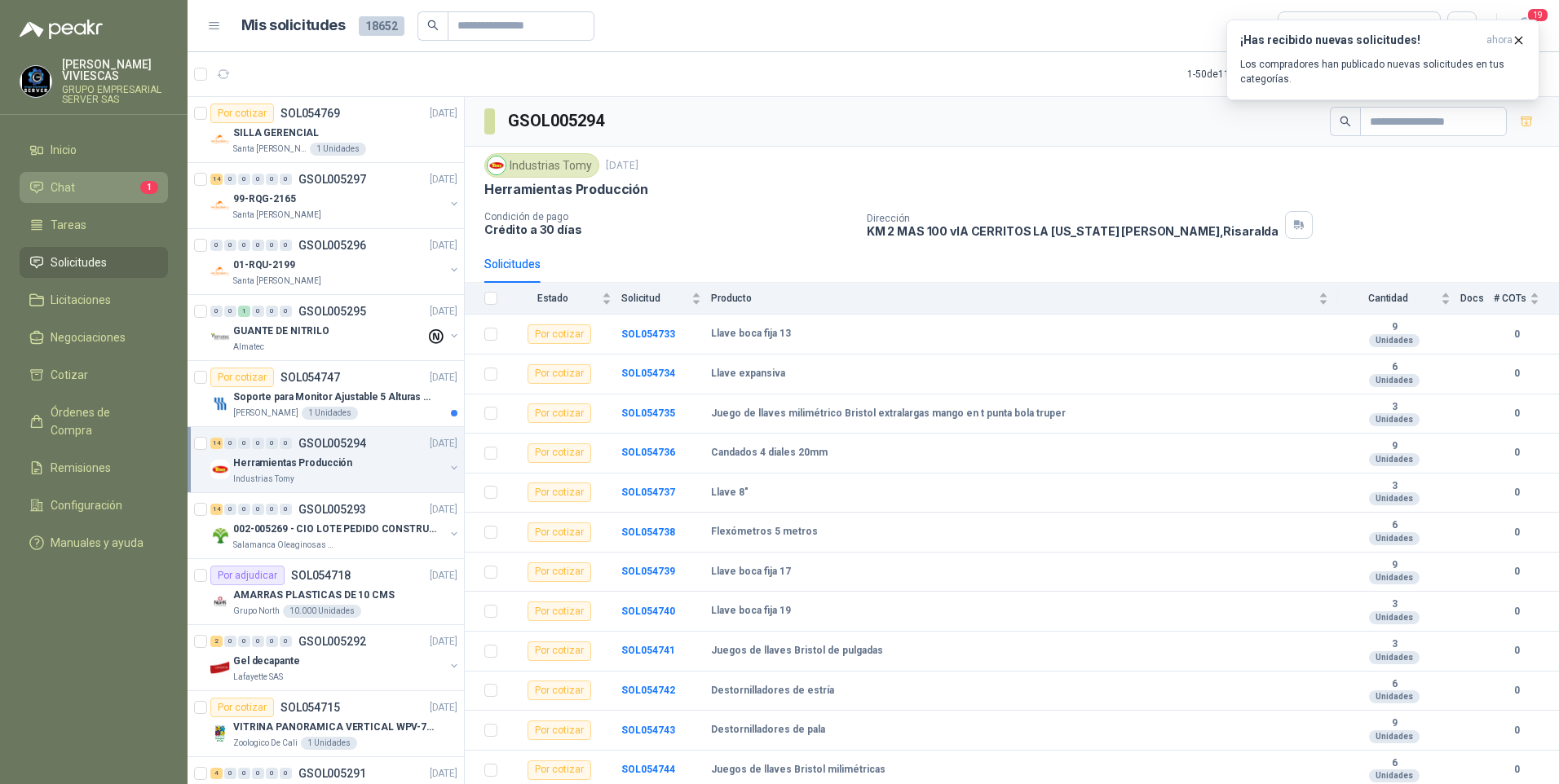
click at [86, 180] on li "Chat 1" at bounding box center [93, 188] width 128 height 18
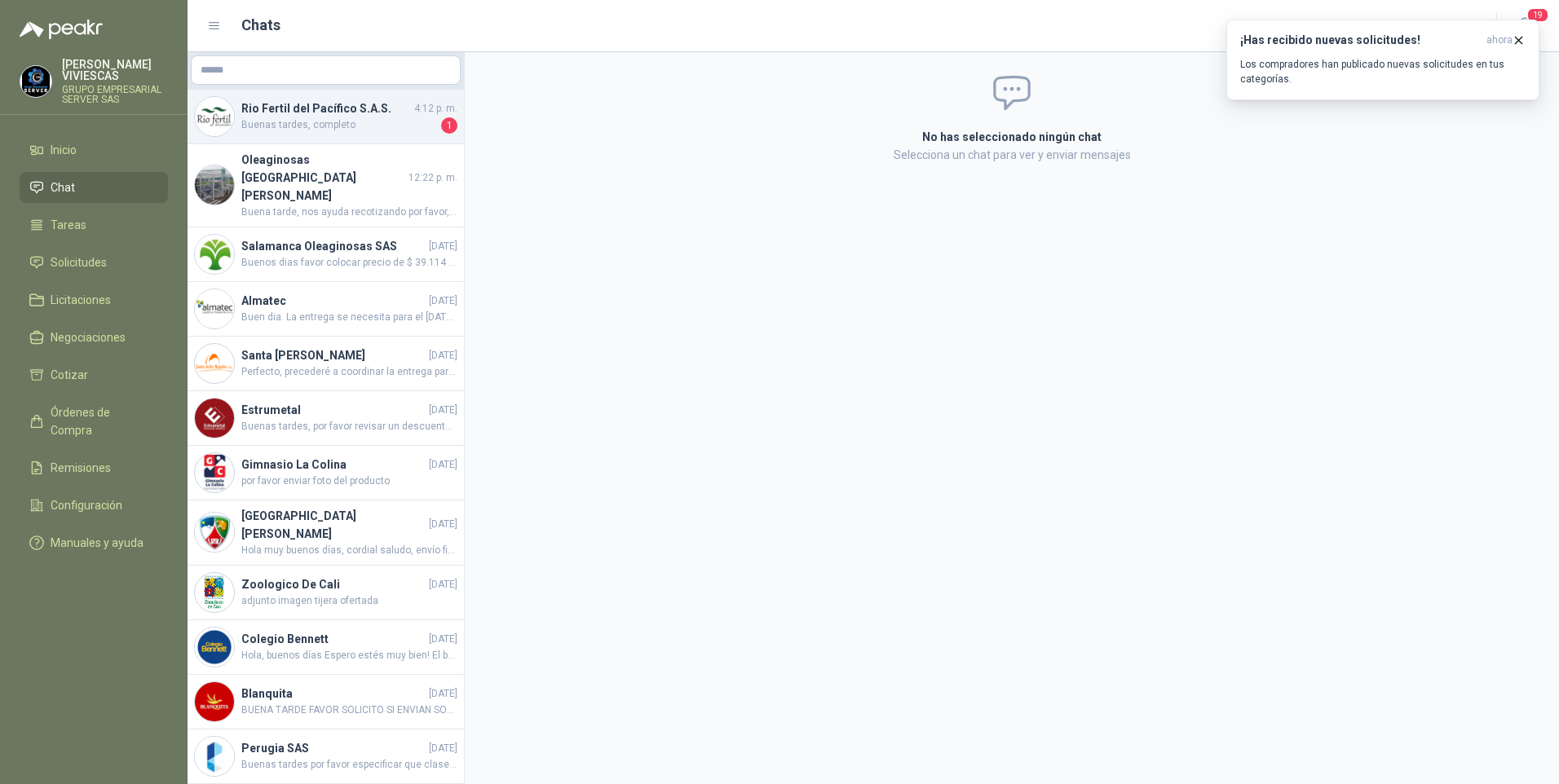
click at [280, 125] on span "Buenas tardes, completo" at bounding box center [340, 126] width 197 height 16
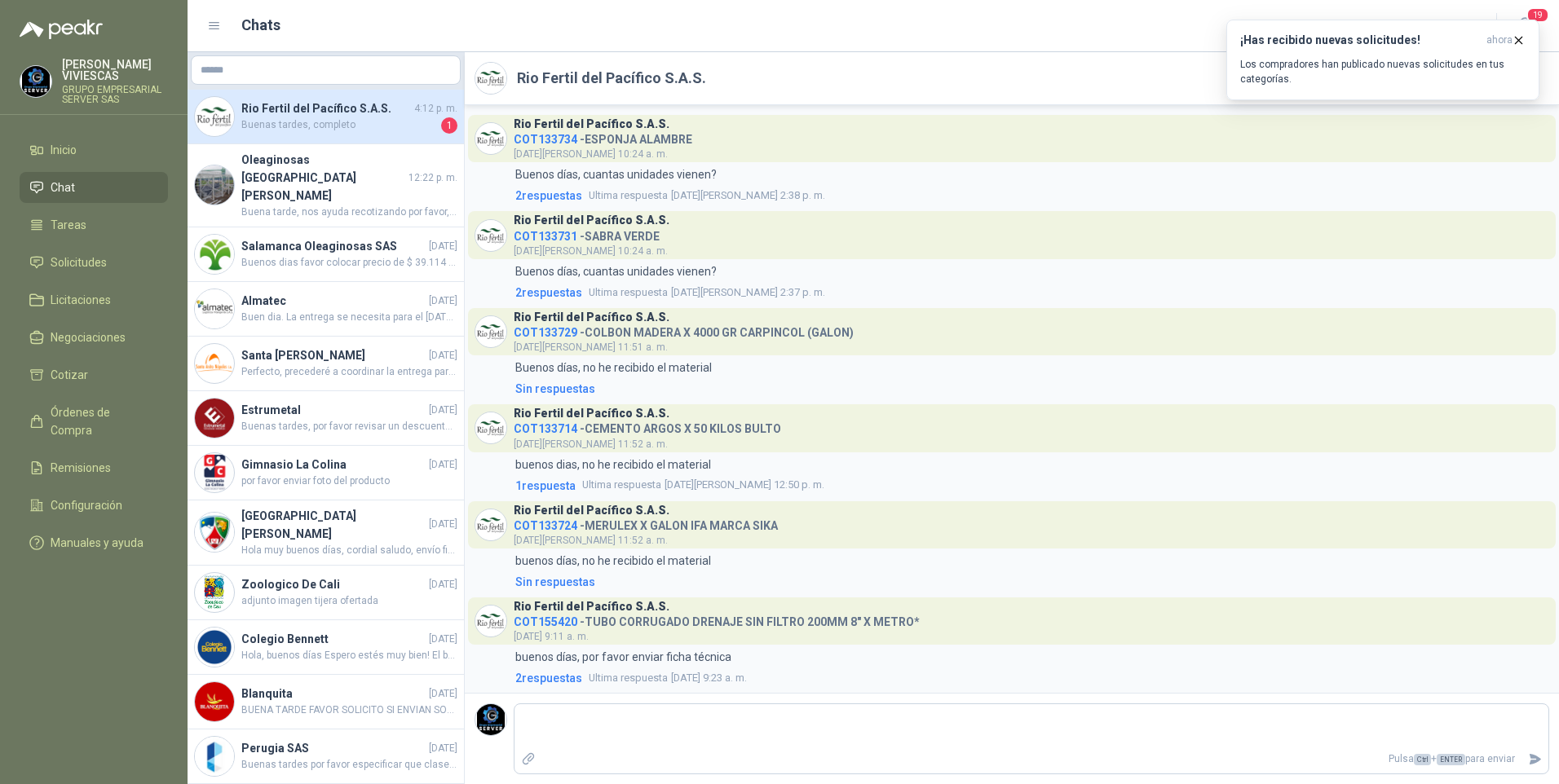
scroll to position [119, 0]
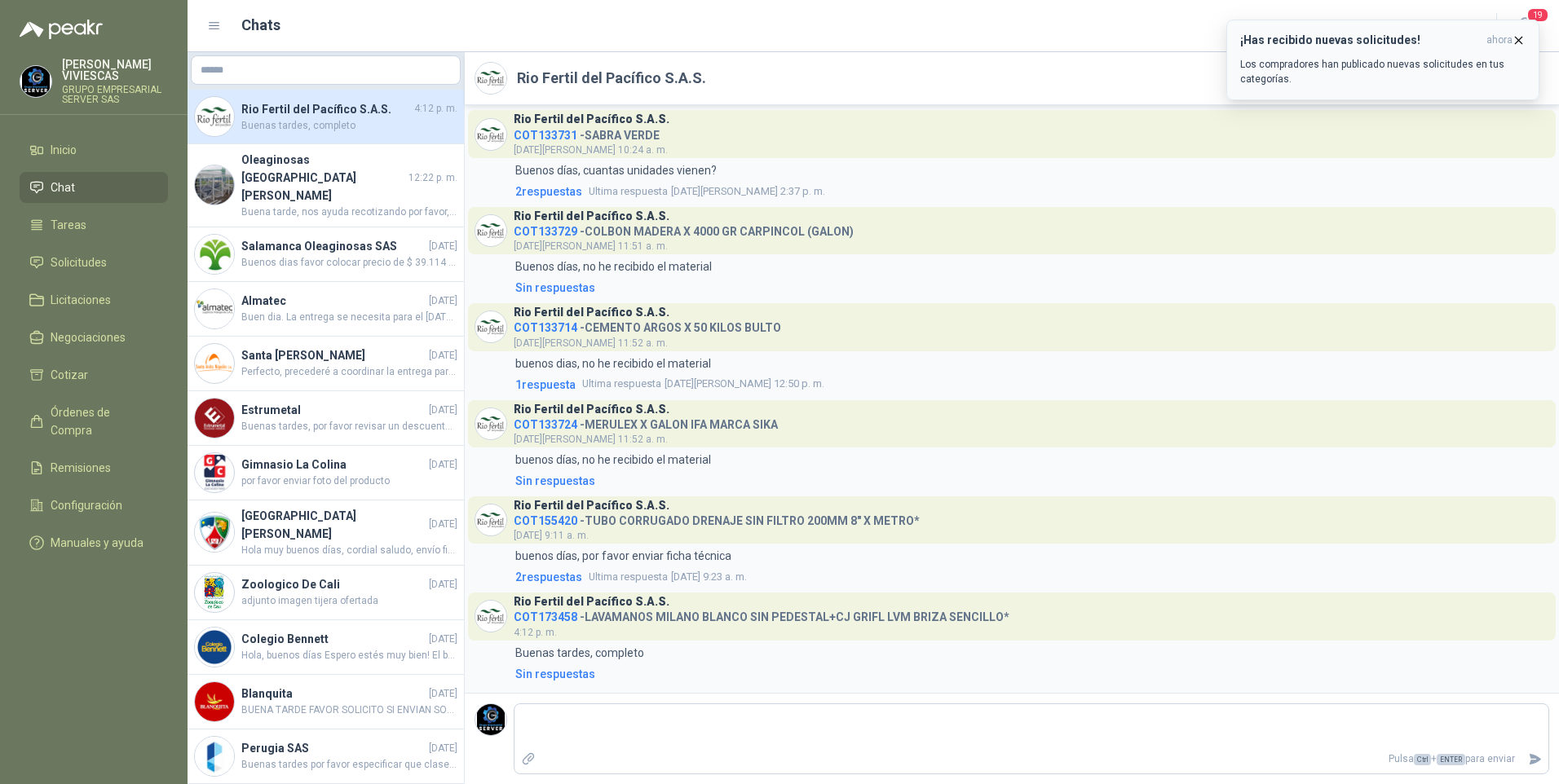
click at [1390, 57] on p "Los compradores han publicado nuevas solicitudes en tus categorías." at bounding box center [1382, 72] width 285 height 29
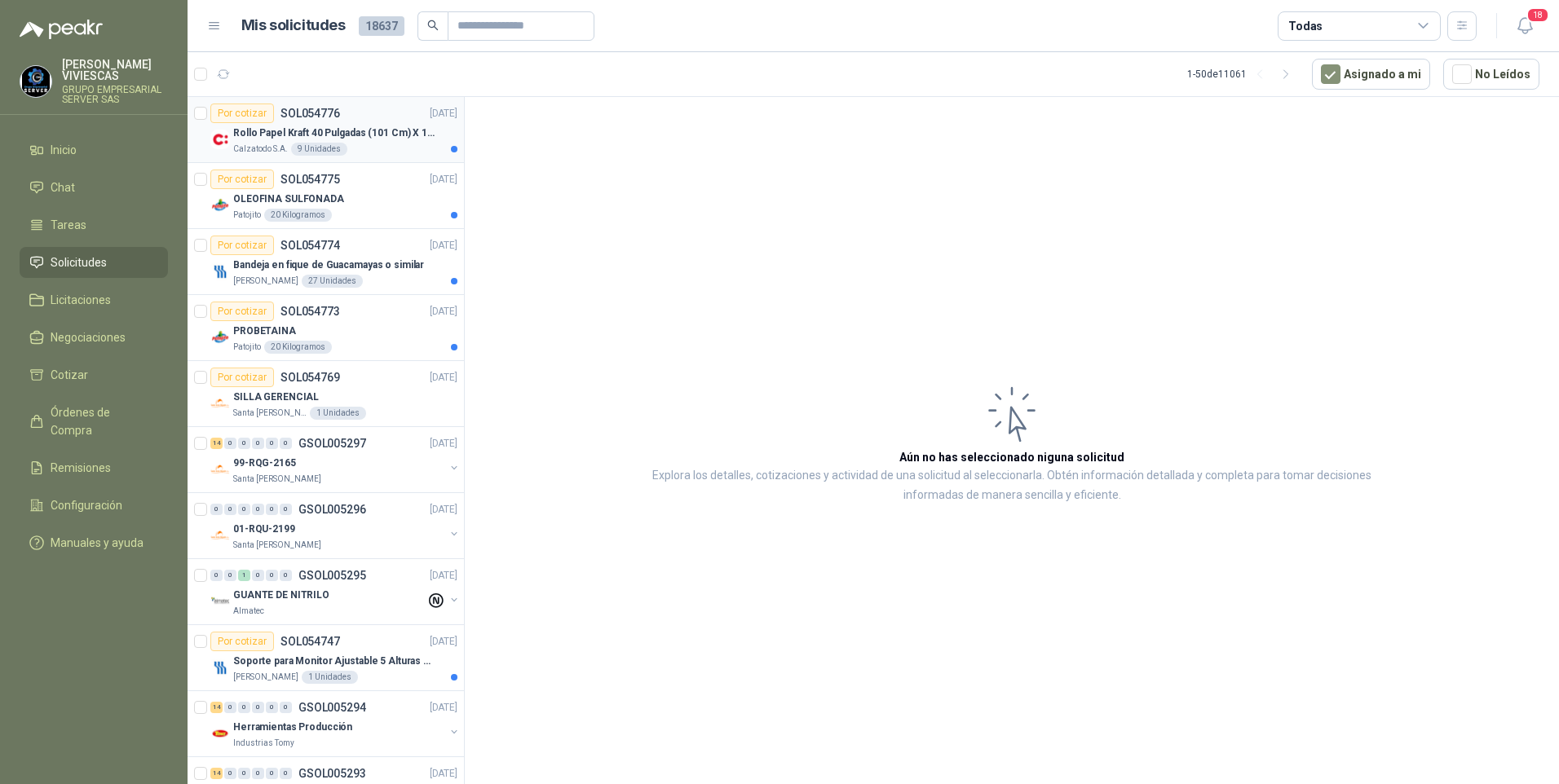
click at [362, 132] on p "Rollo Papel Kraft 40 Pulgadas (101 Cm) X 150 Mts 60 Gr" at bounding box center [334, 133] width 203 height 15
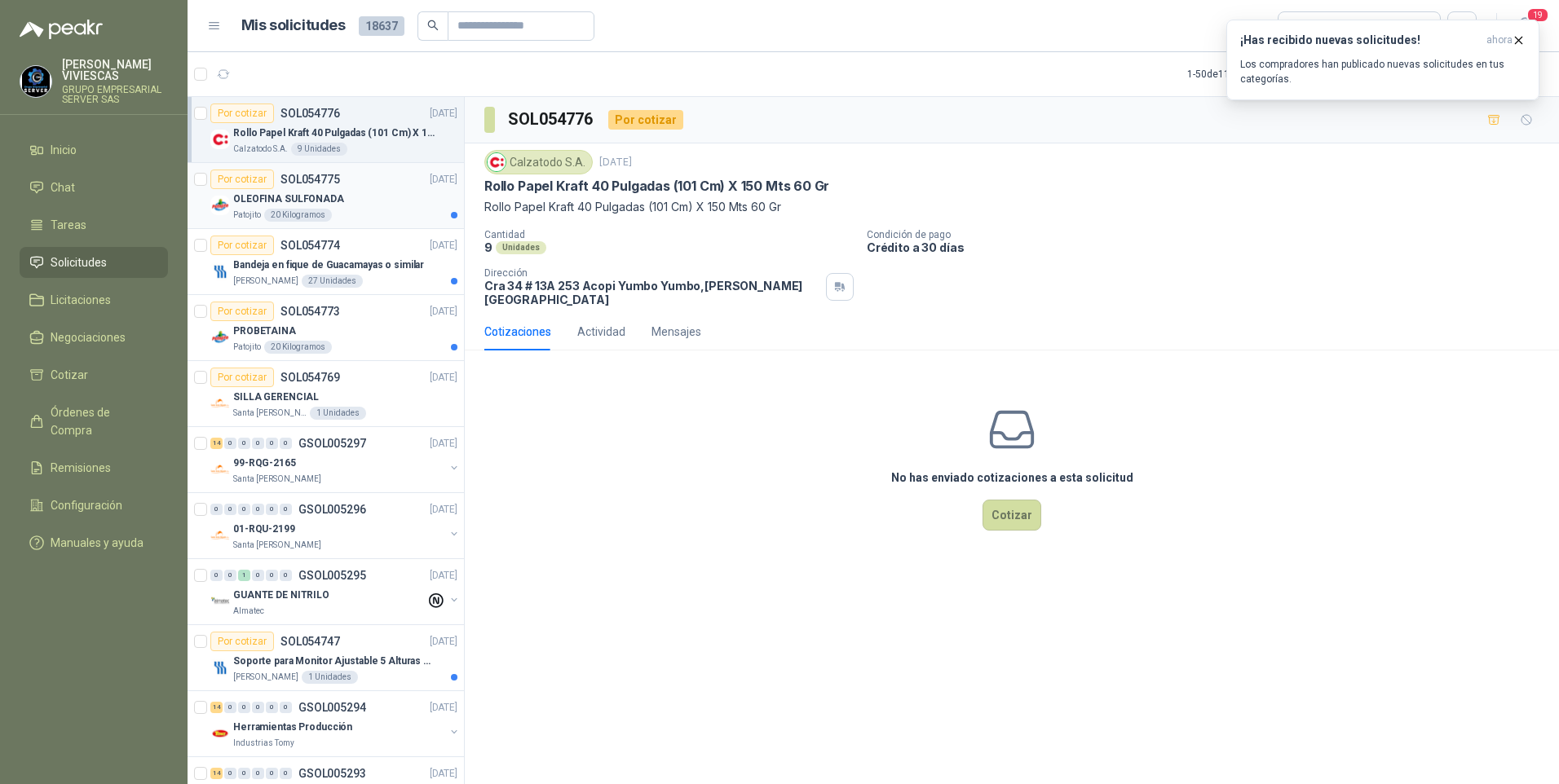
click at [354, 201] on div "OLEOFINA SULFONADA" at bounding box center [345, 199] width 224 height 19
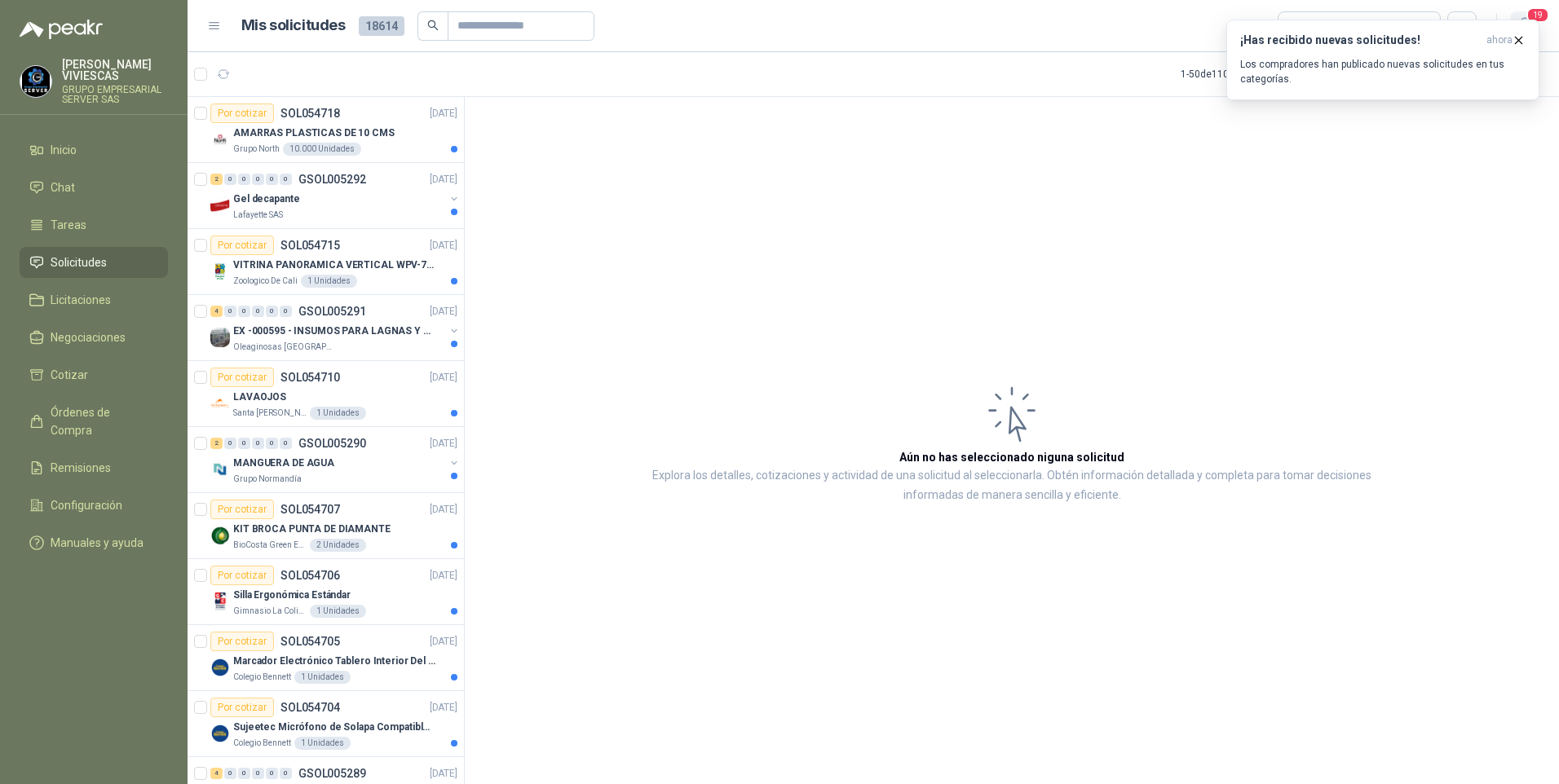
click at [1532, 9] on span "19" at bounding box center [1537, 15] width 23 height 15
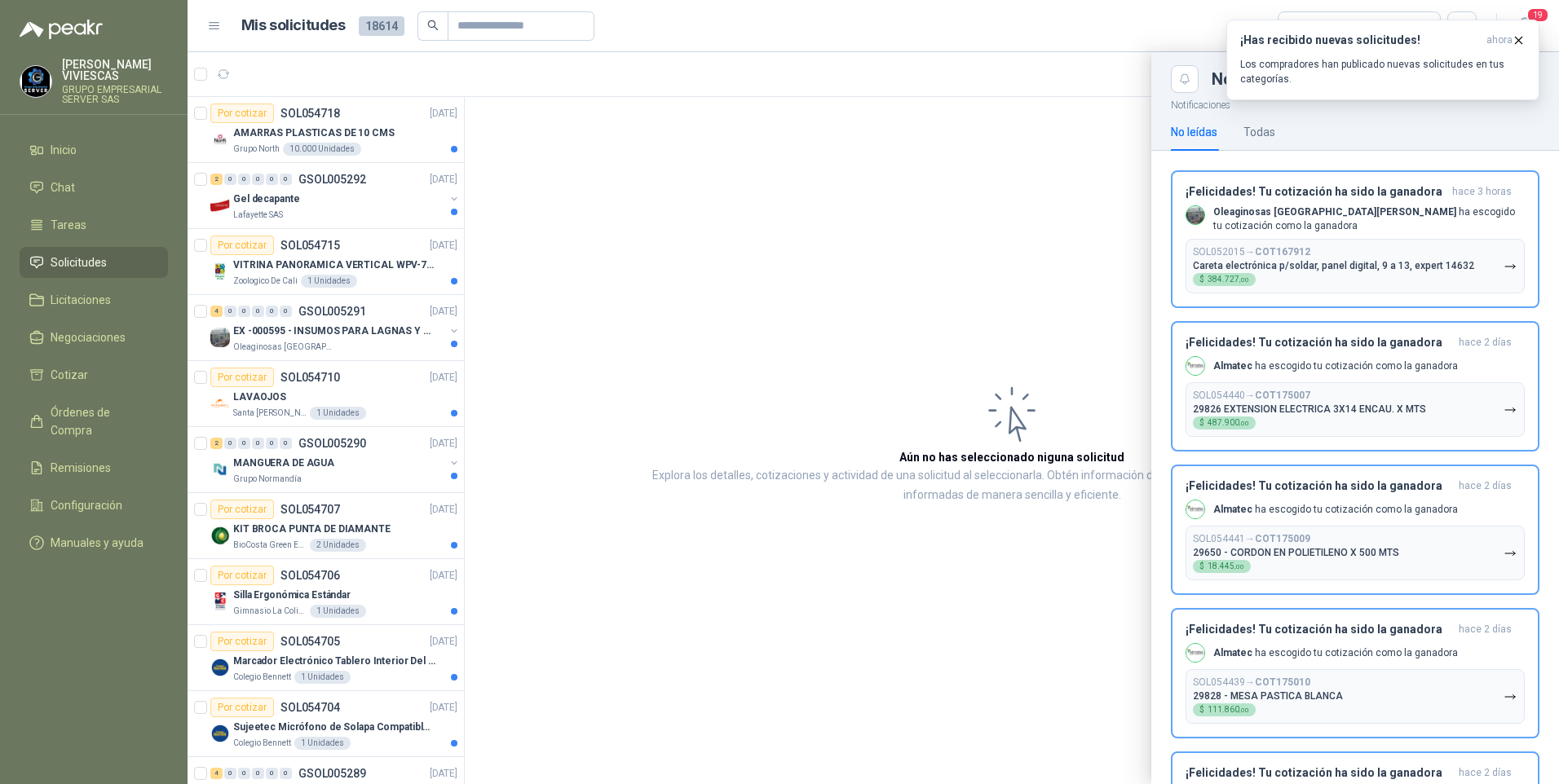
click at [1548, 19] on header "Mis solicitudes 18614 Todas 19" at bounding box center [873, 25] width 1371 height 52
click at [1249, 128] on div "Todas" at bounding box center [1258, 132] width 32 height 18
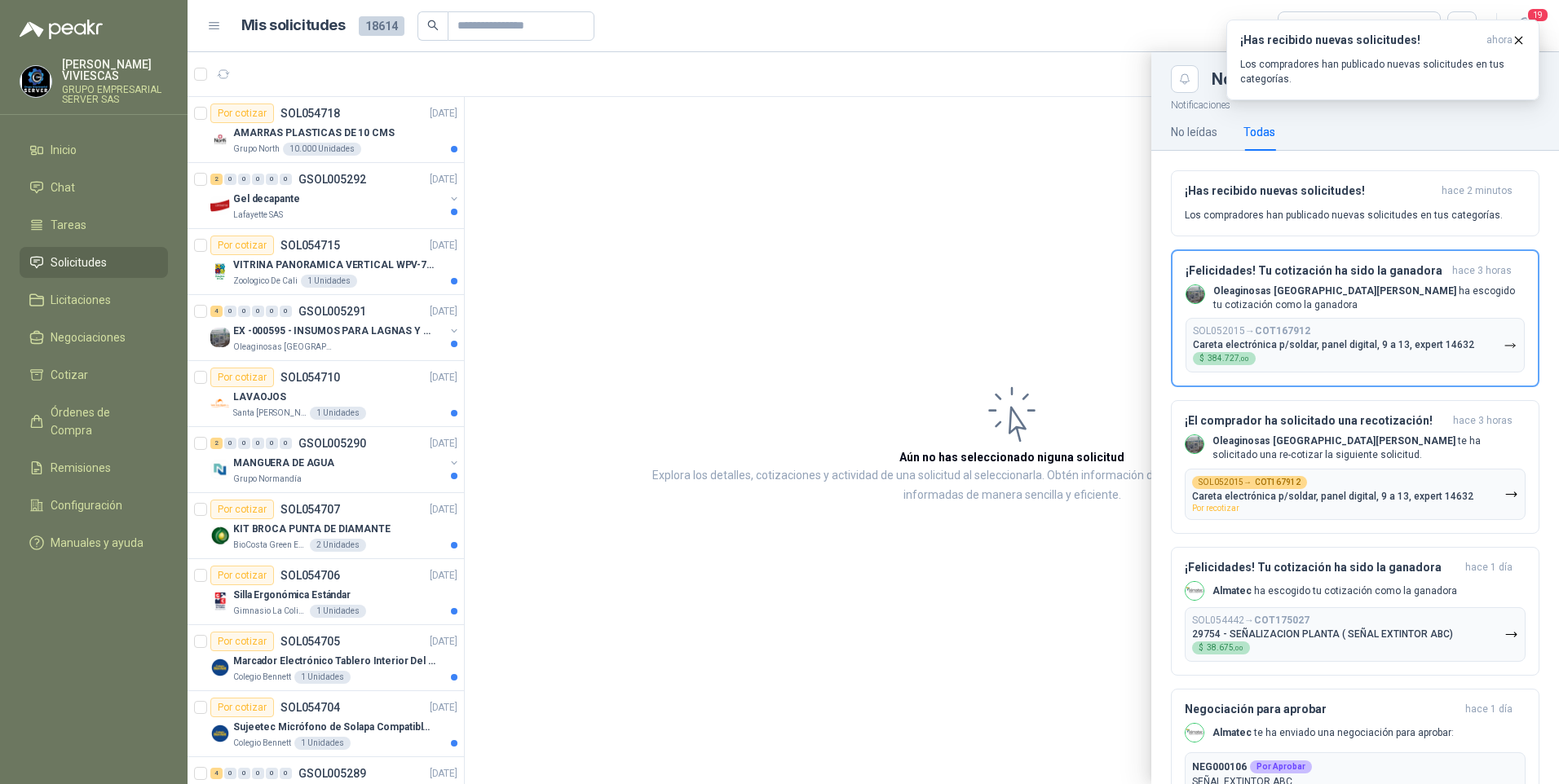
click at [358, 131] on div at bounding box center [873, 418] width 1371 height 732
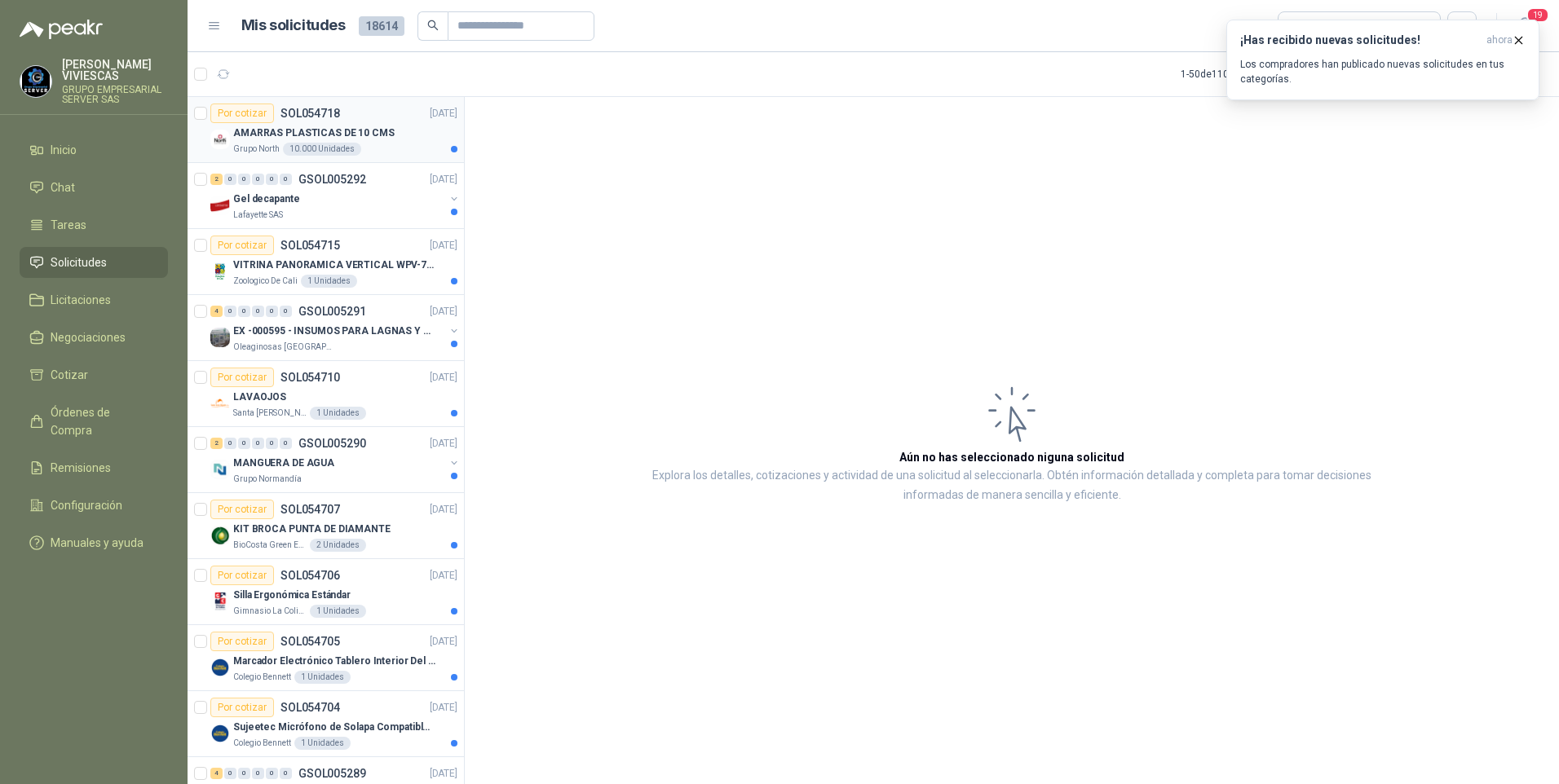
click at [284, 137] on p "AMARRAS PLASTICAS DE 10 CMS" at bounding box center [313, 133] width 161 height 15
